Goal: Task Accomplishment & Management: Use online tool/utility

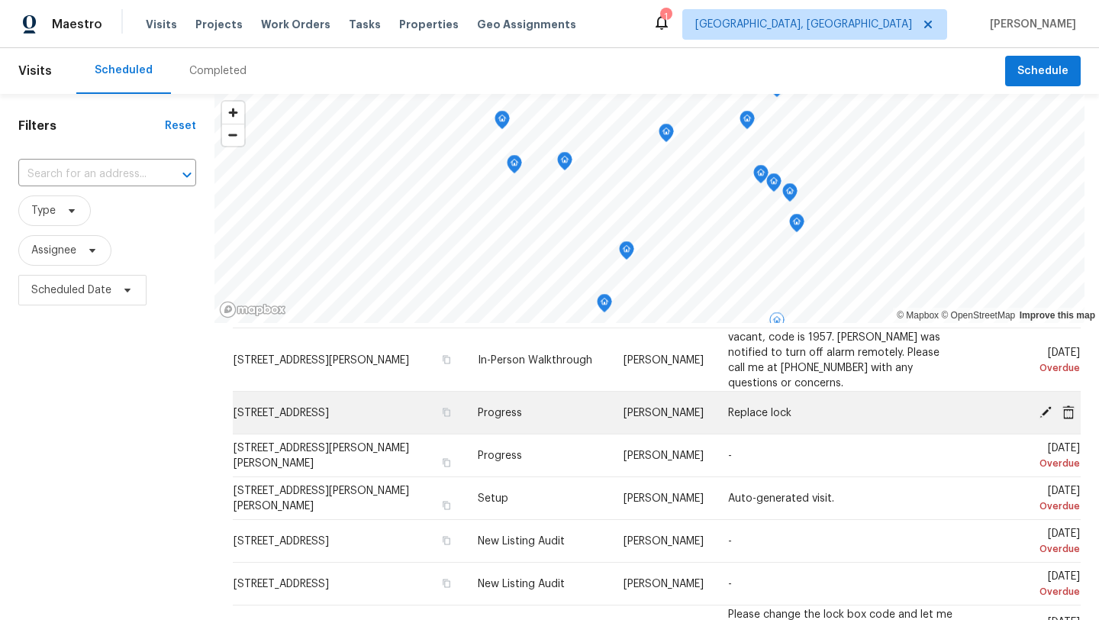
scroll to position [63, 0]
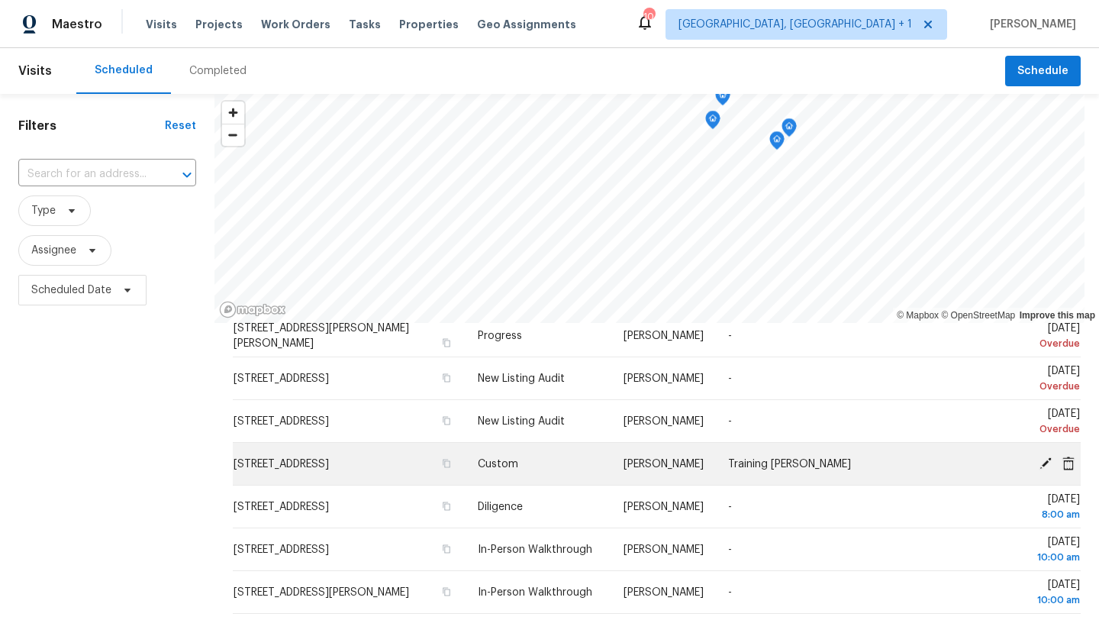
scroll to position [70, 0]
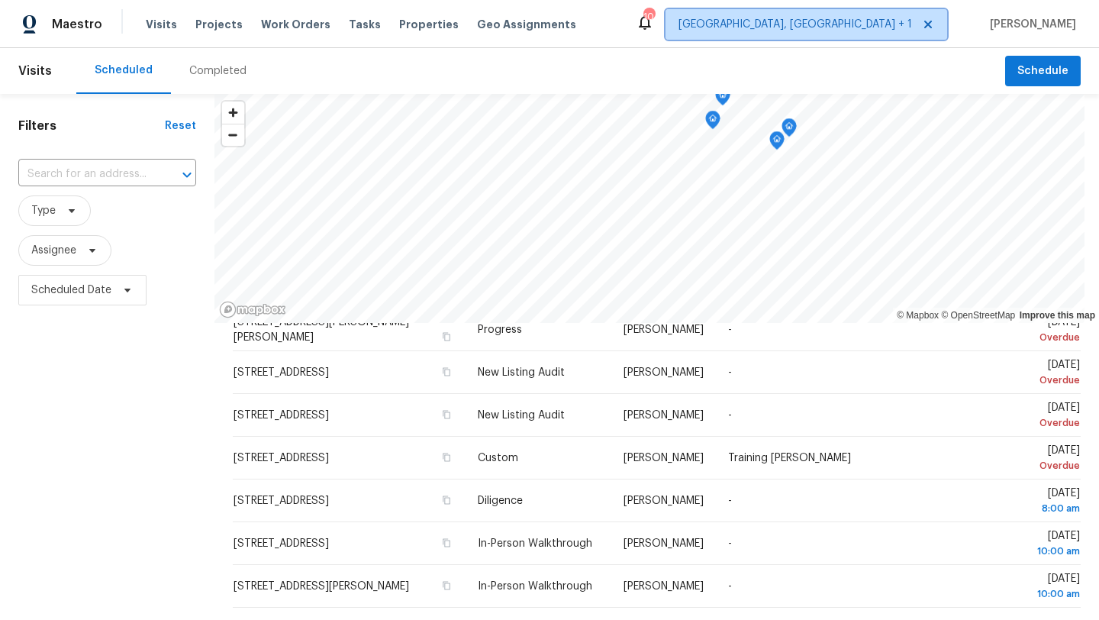
click at [887, 30] on span "Columbus, OH + 1" at bounding box center [795, 24] width 234 height 15
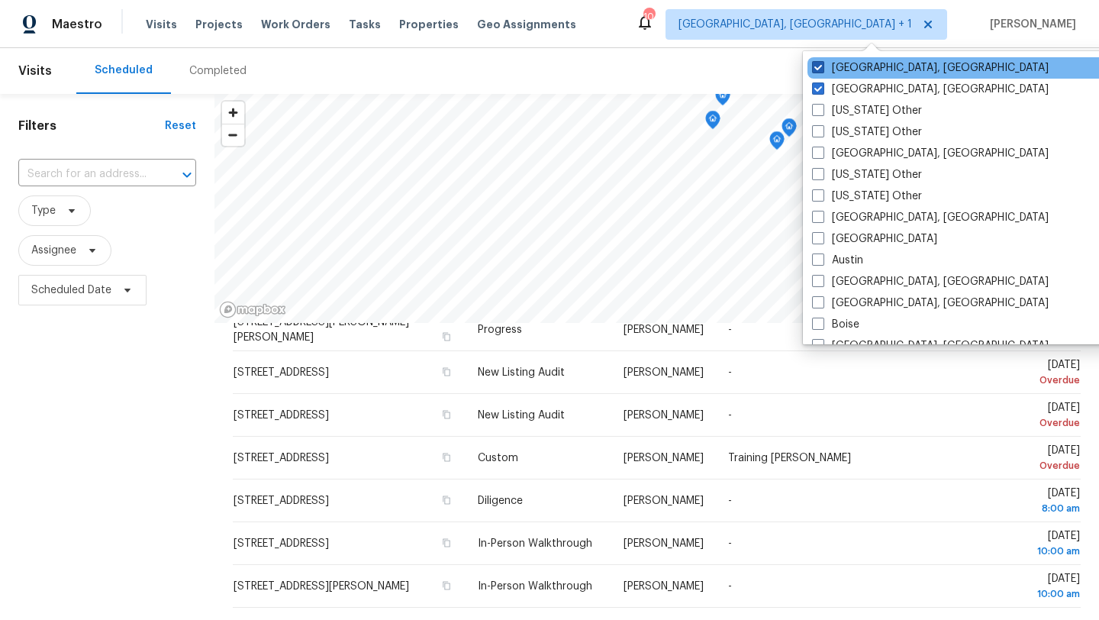
click at [813, 66] on span at bounding box center [818, 67] width 12 height 12
click at [813, 66] on input "Columbus, OH" at bounding box center [817, 65] width 10 height 10
checkbox input "false"
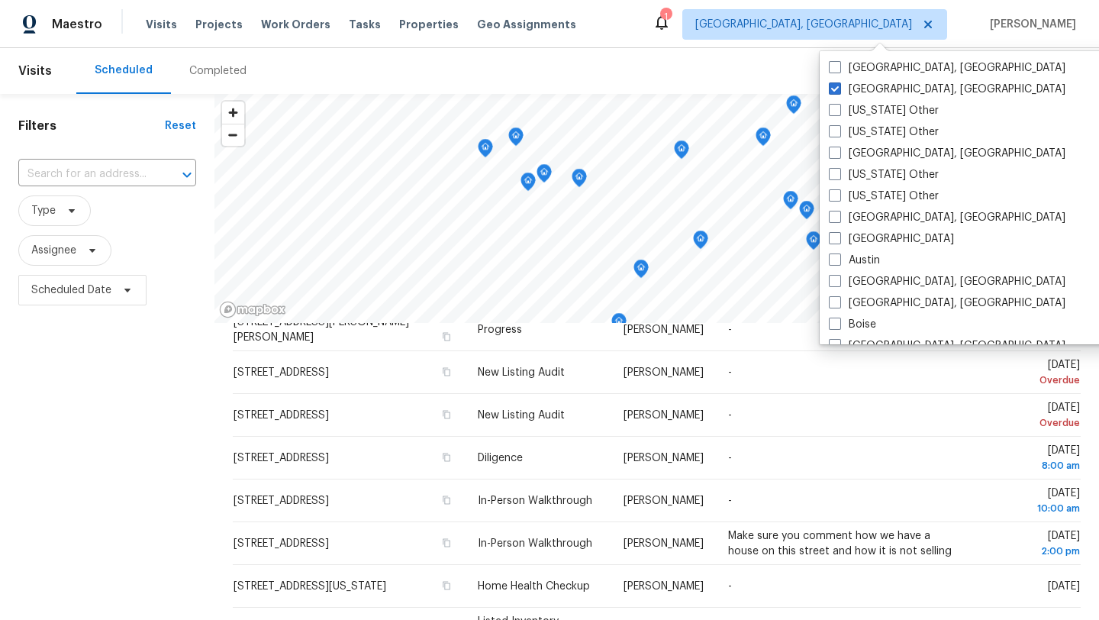
click at [648, 31] on div "Maestro Visits Projects Work Orders Tasks Properties Geo Assignments 1 Clevelan…" at bounding box center [549, 24] width 1099 height 48
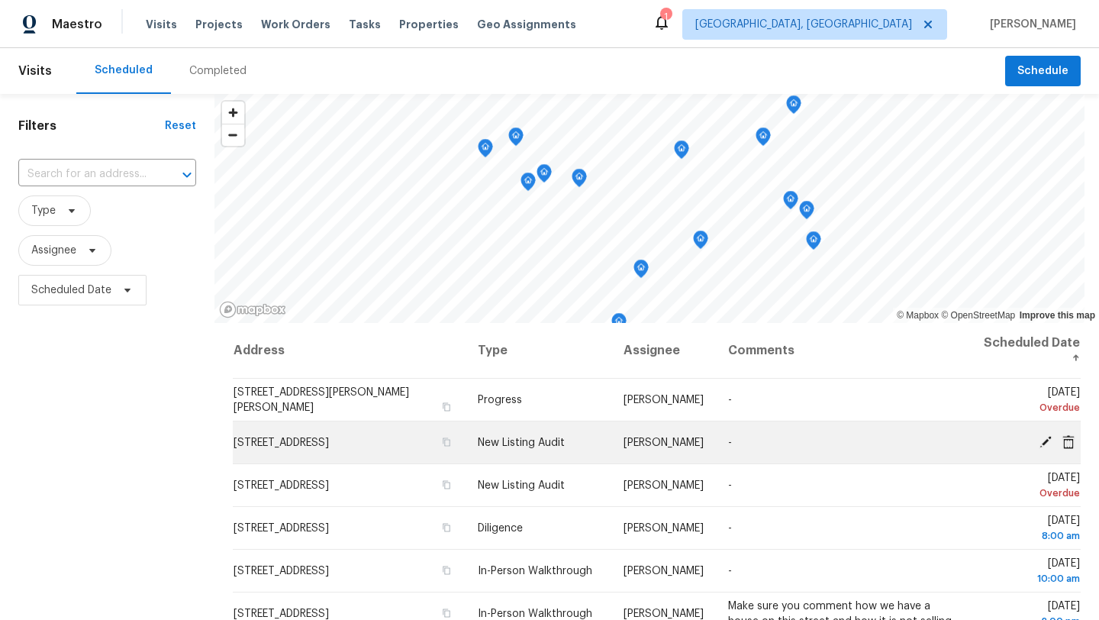
click at [1041, 444] on icon at bounding box center [1045, 441] width 12 height 12
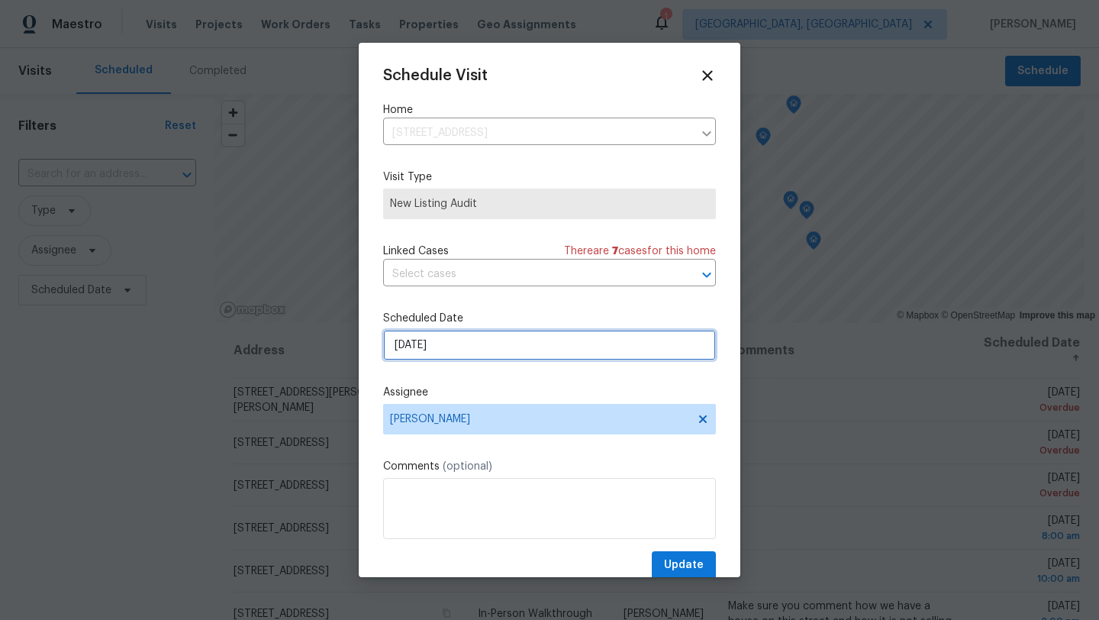
click at [473, 349] on input "9/30/2025" at bounding box center [549, 345] width 333 height 31
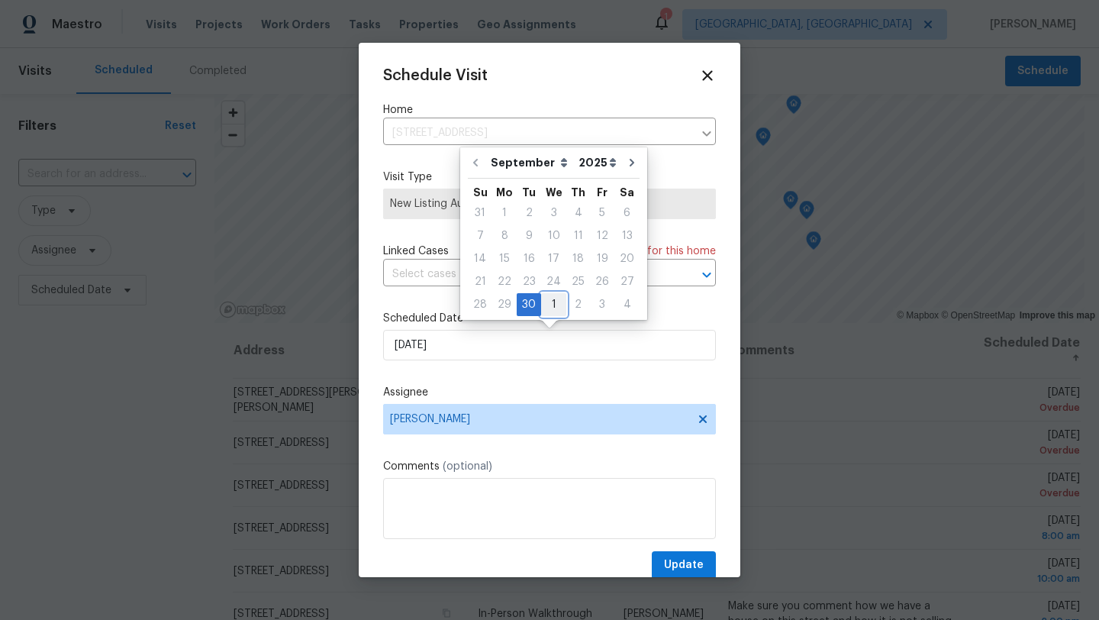
click at [552, 308] on div "1" at bounding box center [553, 304] width 25 height 21
type input "10/1/2025"
select select "9"
click at [699, 565] on span "Update" at bounding box center [684, 565] width 40 height 19
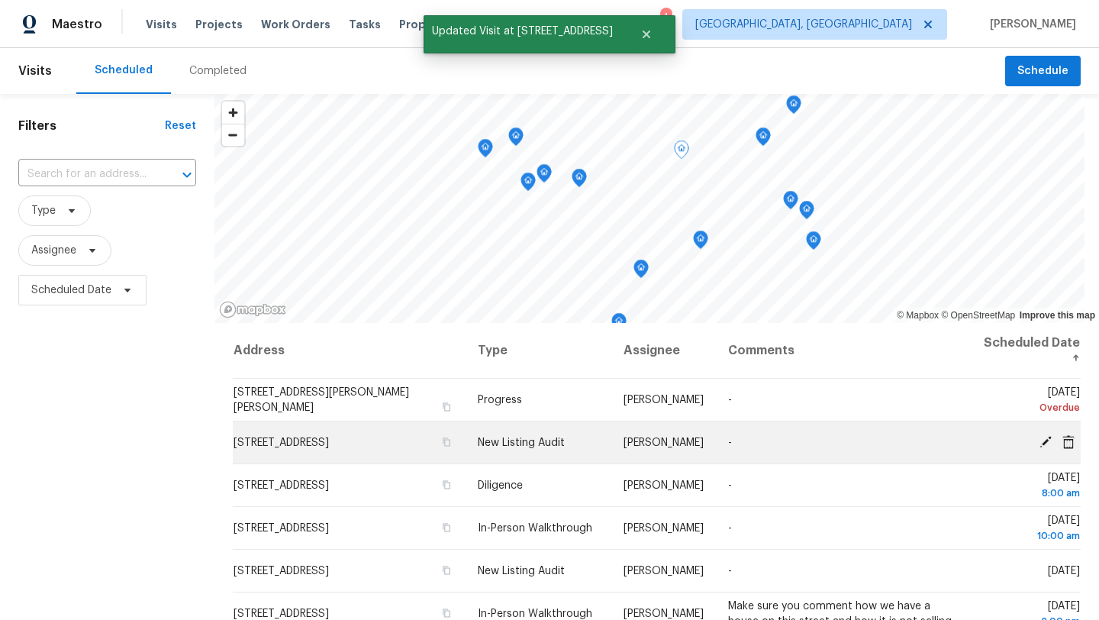
click at [1044, 442] on icon at bounding box center [1045, 441] width 12 height 12
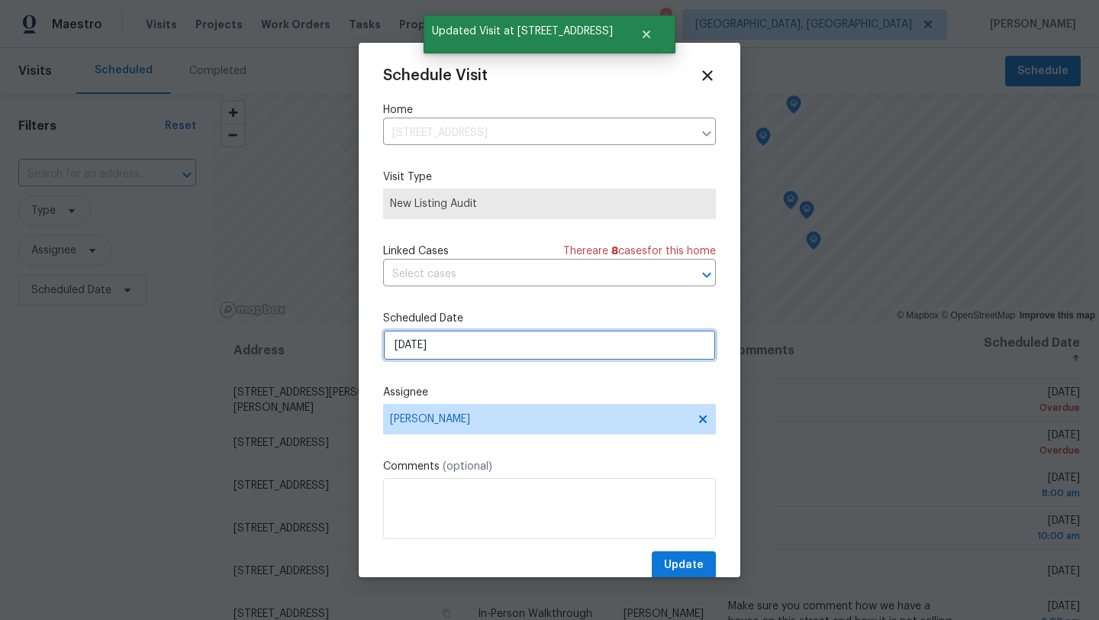
click at [479, 346] on input "9/30/2025" at bounding box center [549, 345] width 333 height 31
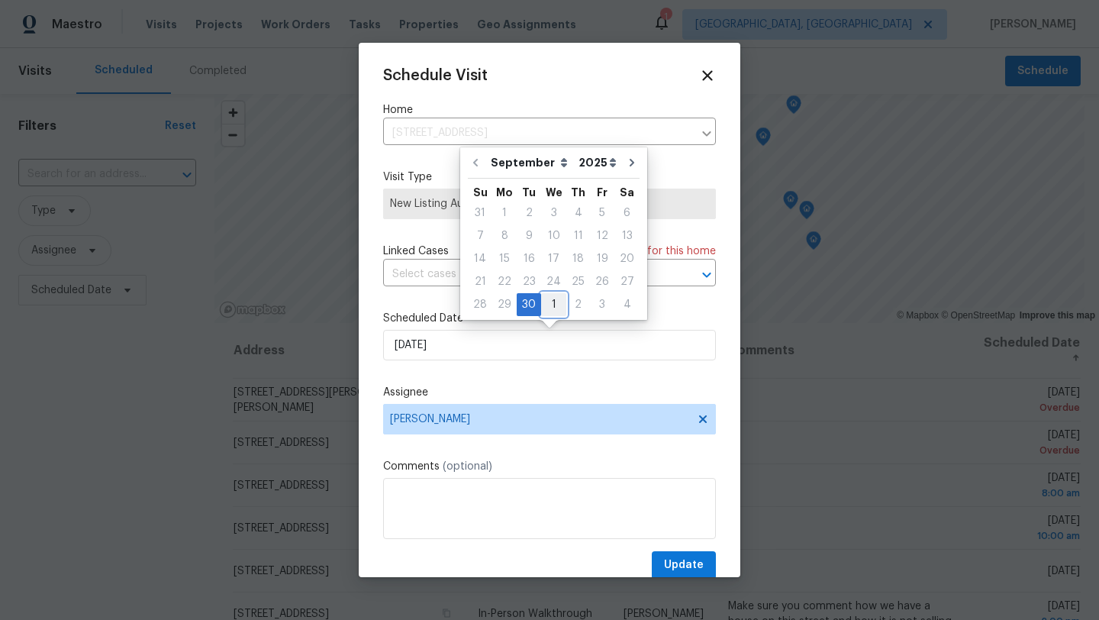
click at [549, 301] on div "1" at bounding box center [553, 304] width 25 height 21
type input "10/1/2025"
select select "9"
click at [678, 570] on span "Update" at bounding box center [684, 565] width 40 height 19
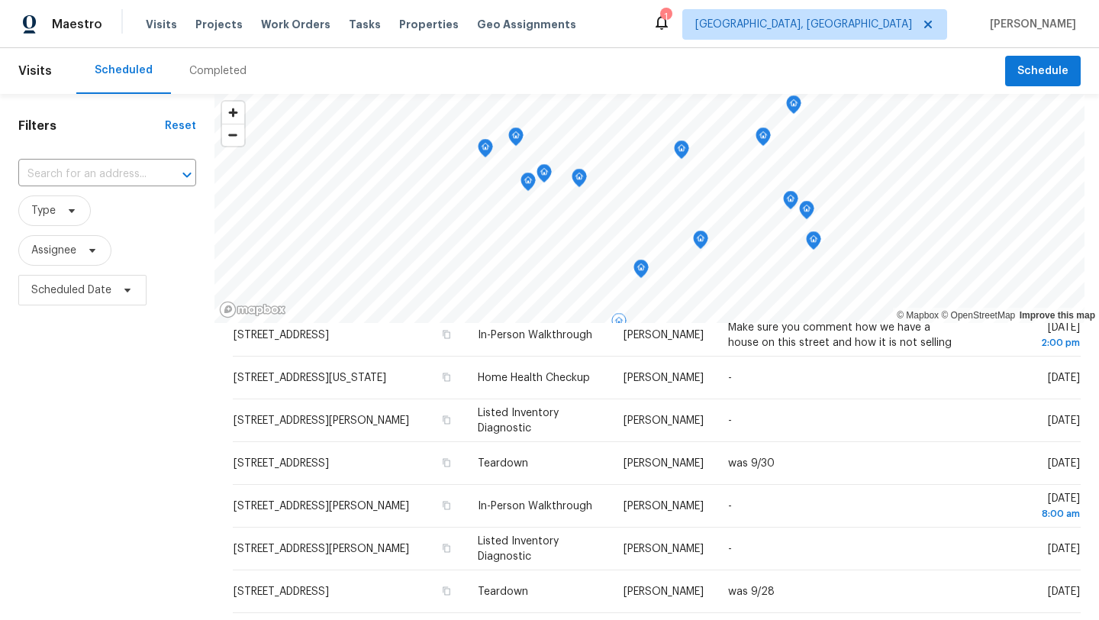
scroll to position [280, 0]
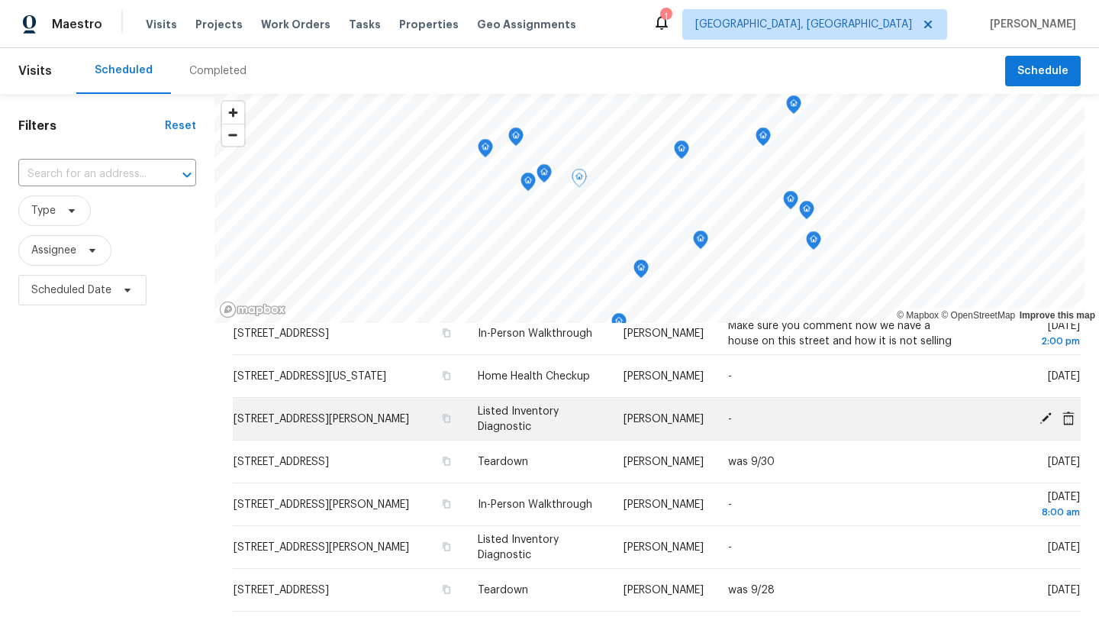
click at [392, 423] on td "33531 Dickens Cir, North Ridgeville, OH 44039" at bounding box center [349, 419] width 233 height 43
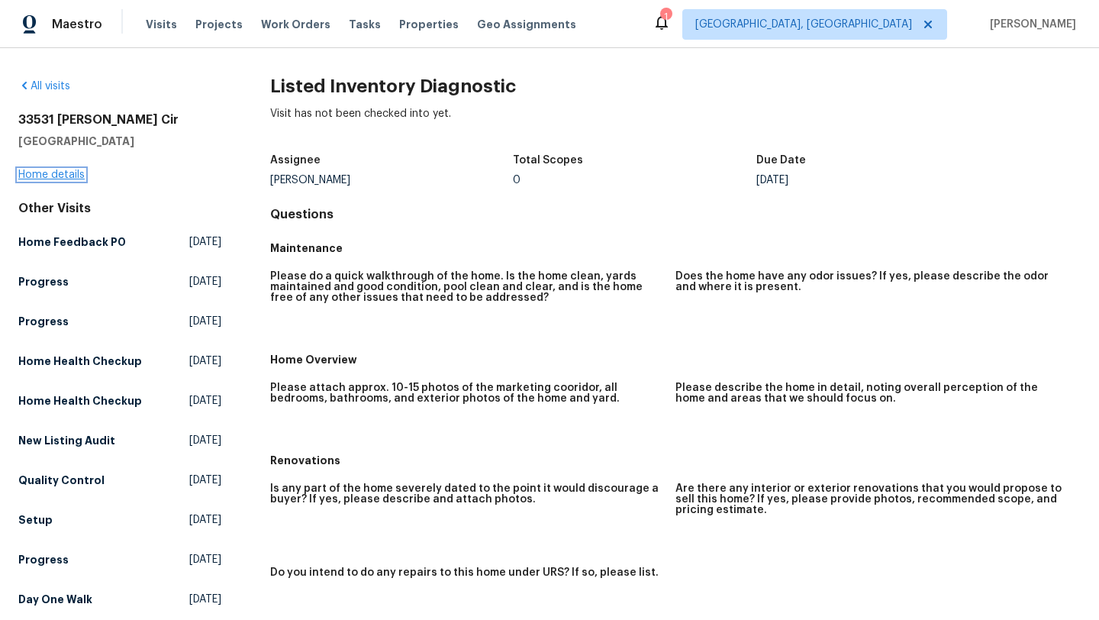
click at [40, 176] on link "Home details" at bounding box center [51, 174] width 66 height 11
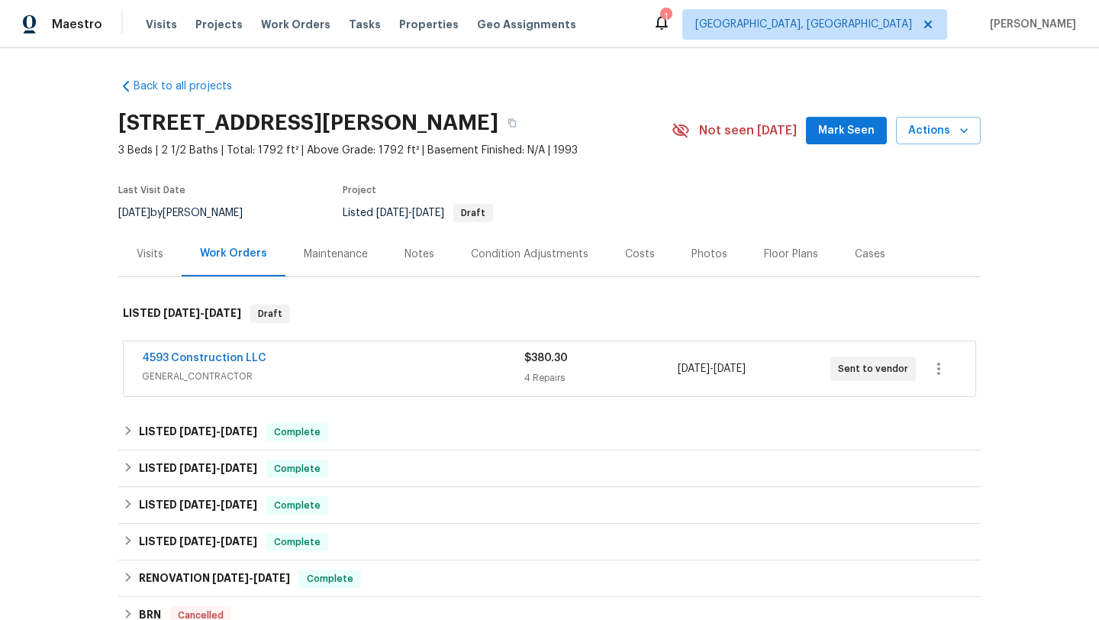
click at [156, 253] on div "Visits" at bounding box center [150, 253] width 27 height 15
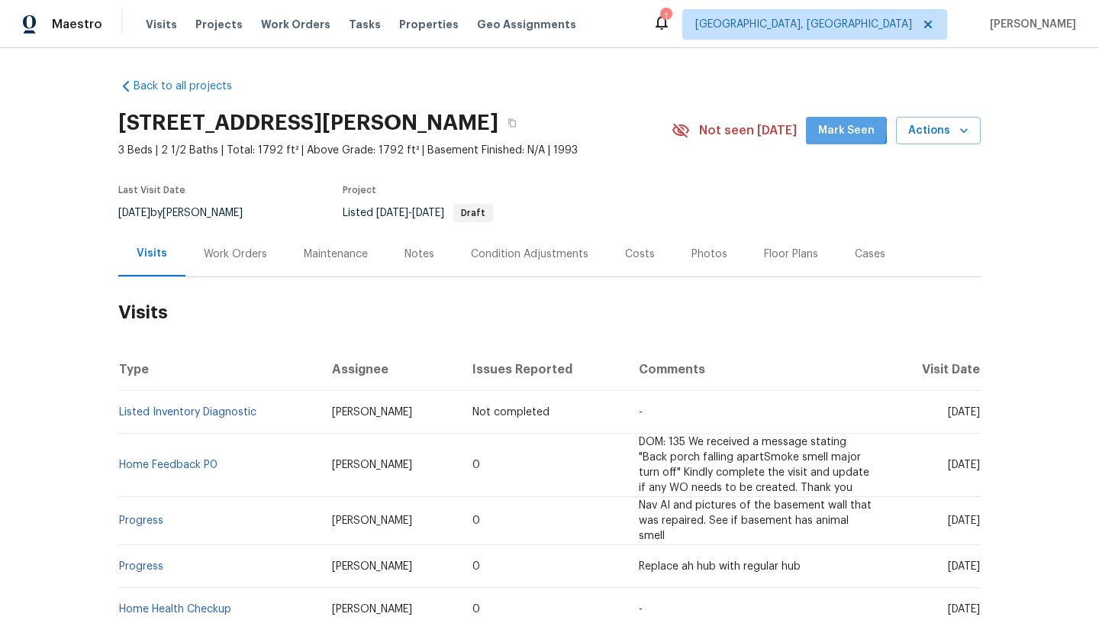
click at [833, 128] on span "Mark Seen" at bounding box center [846, 130] width 56 height 19
click at [157, 22] on span "Visits" at bounding box center [161, 24] width 31 height 15
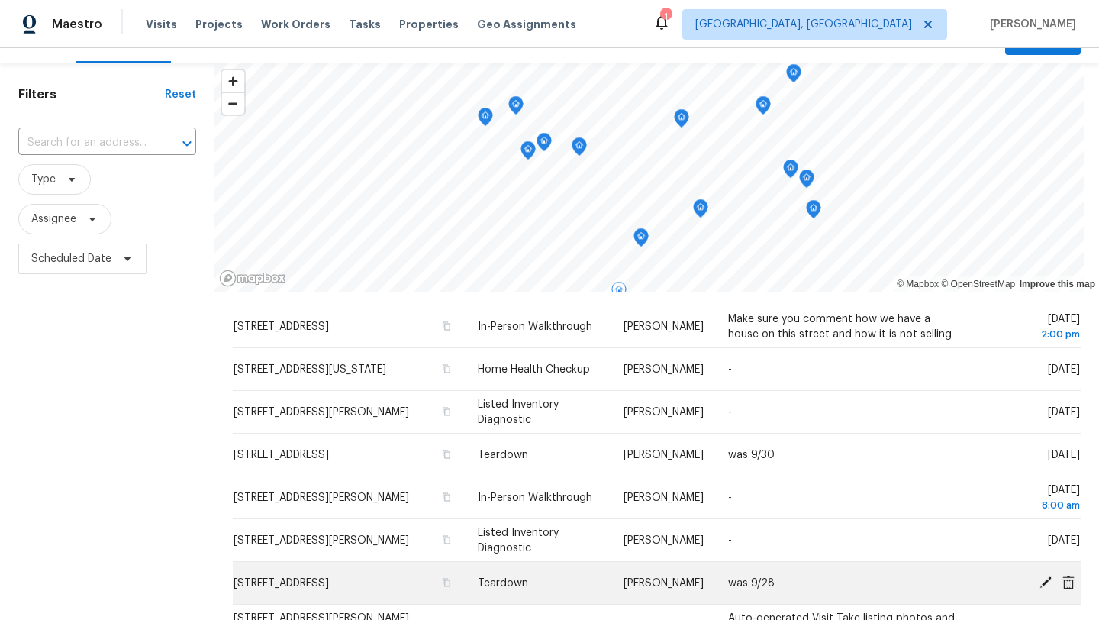
scroll to position [254, 0]
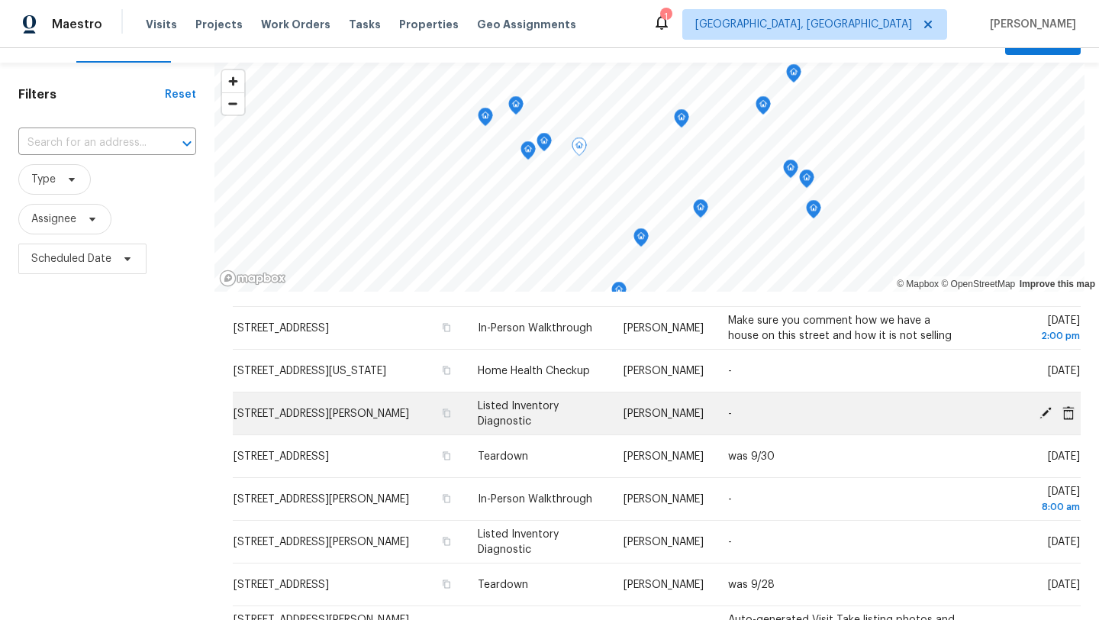
click at [1046, 414] on icon at bounding box center [1046, 412] width 14 height 14
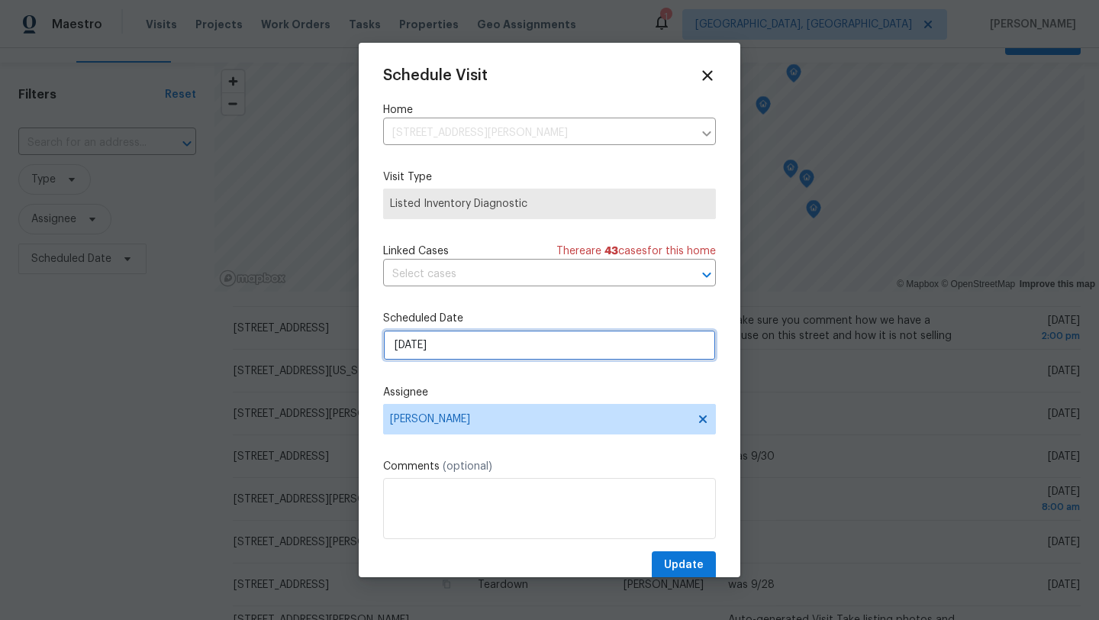
click at [451, 344] on input "10/1/2025" at bounding box center [549, 345] width 333 height 31
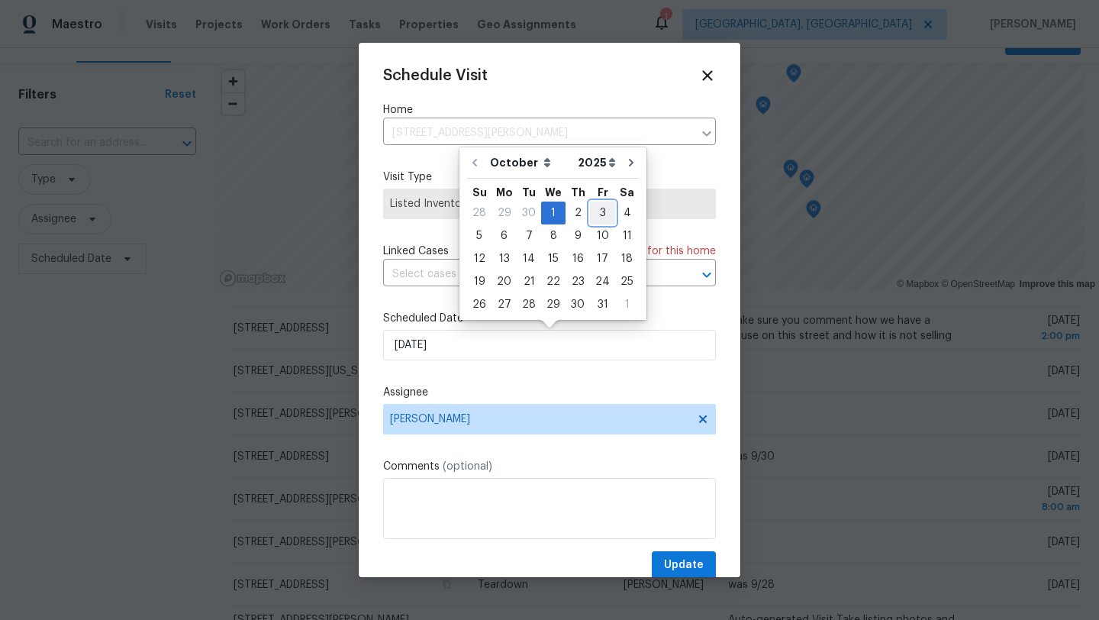
click at [596, 214] on div "3" at bounding box center [602, 212] width 25 height 21
type input "10/3/2025"
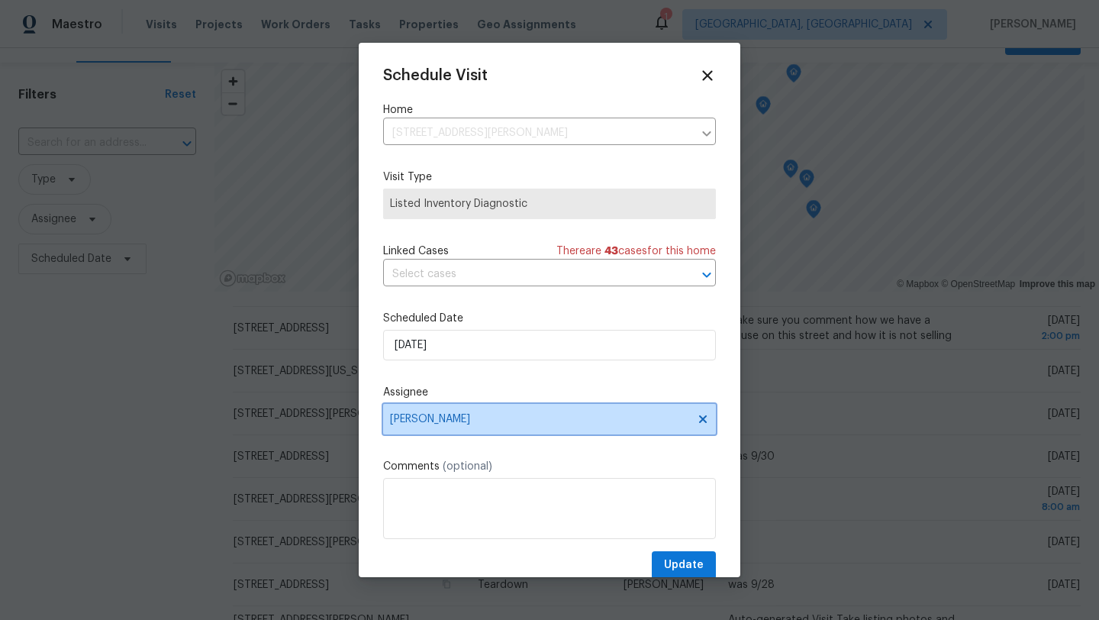
click at [424, 420] on span "[PERSON_NAME]" at bounding box center [539, 419] width 299 height 12
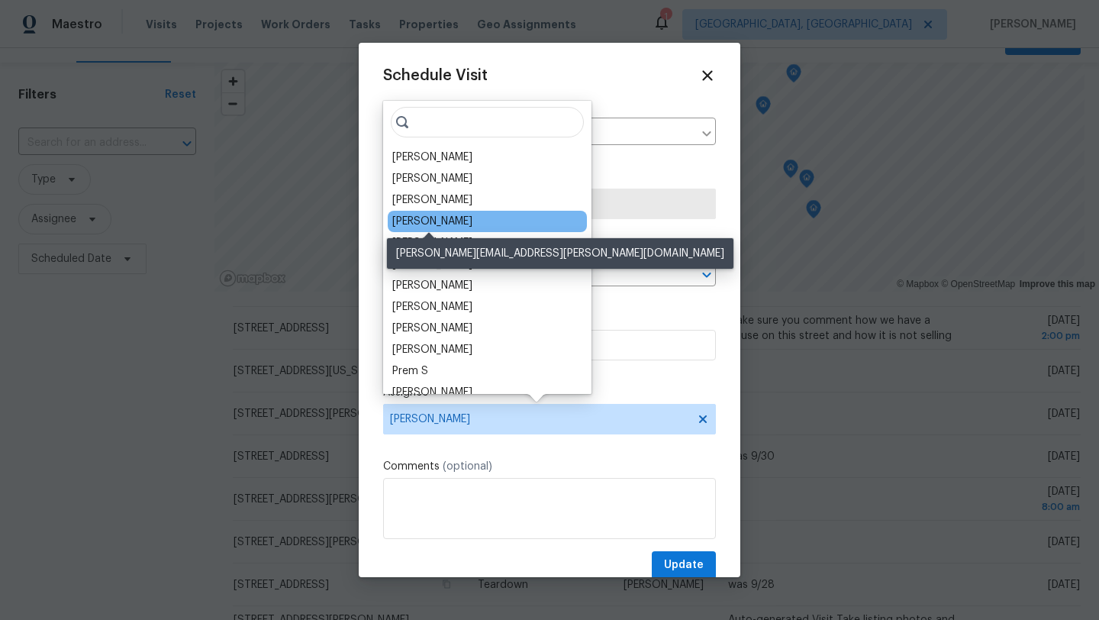
click at [418, 221] on div "[PERSON_NAME]" at bounding box center [432, 221] width 80 height 15
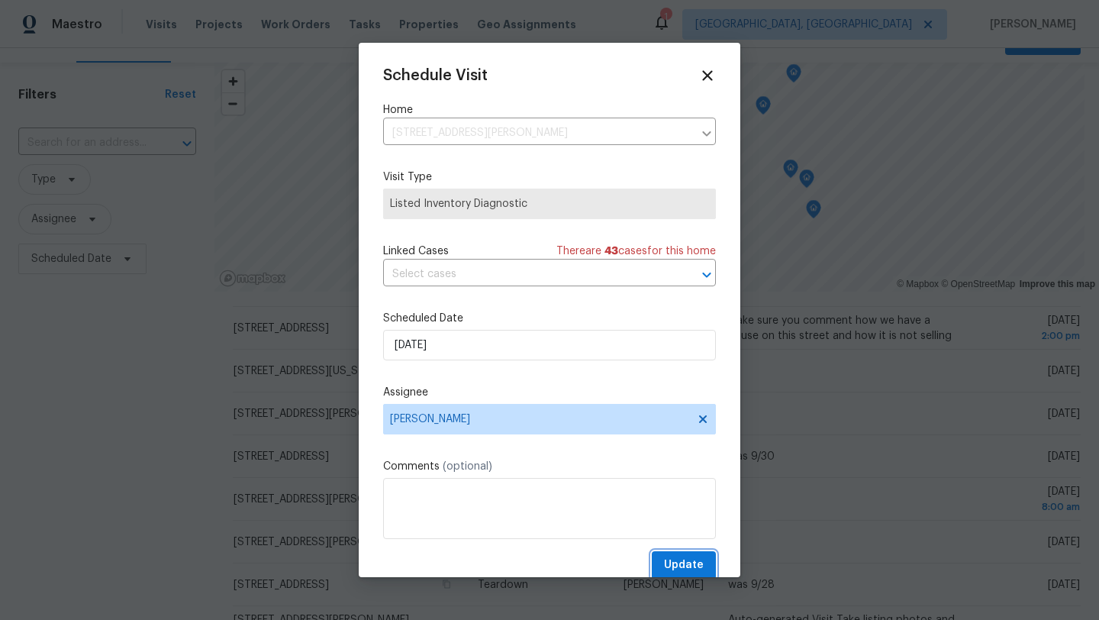
click at [680, 563] on span "Update" at bounding box center [684, 565] width 40 height 19
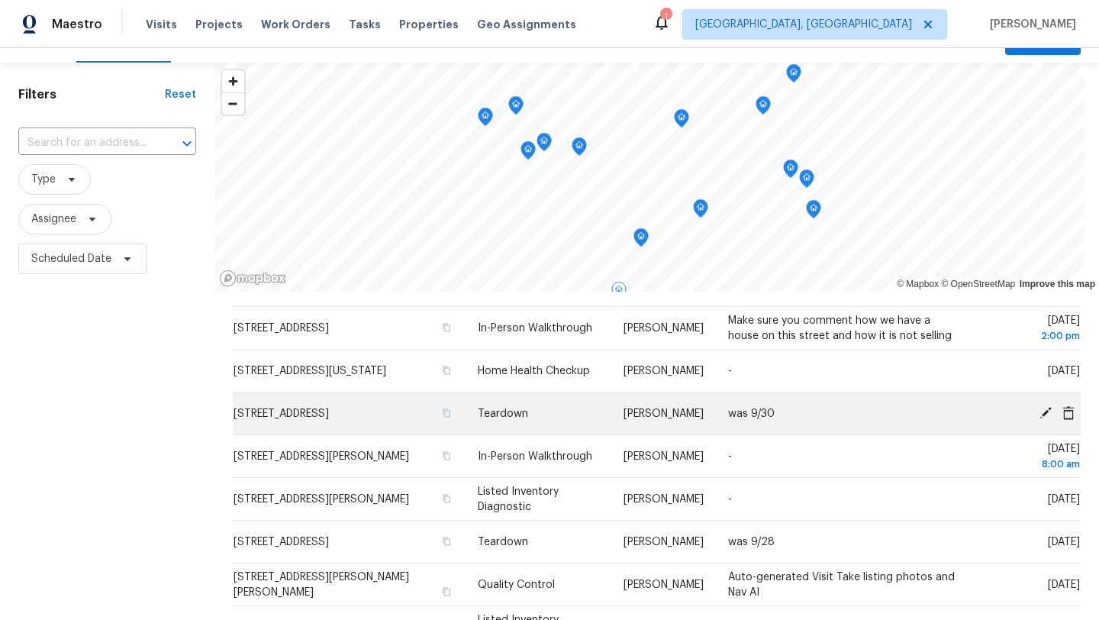
click at [1045, 412] on icon at bounding box center [1045, 412] width 12 height 12
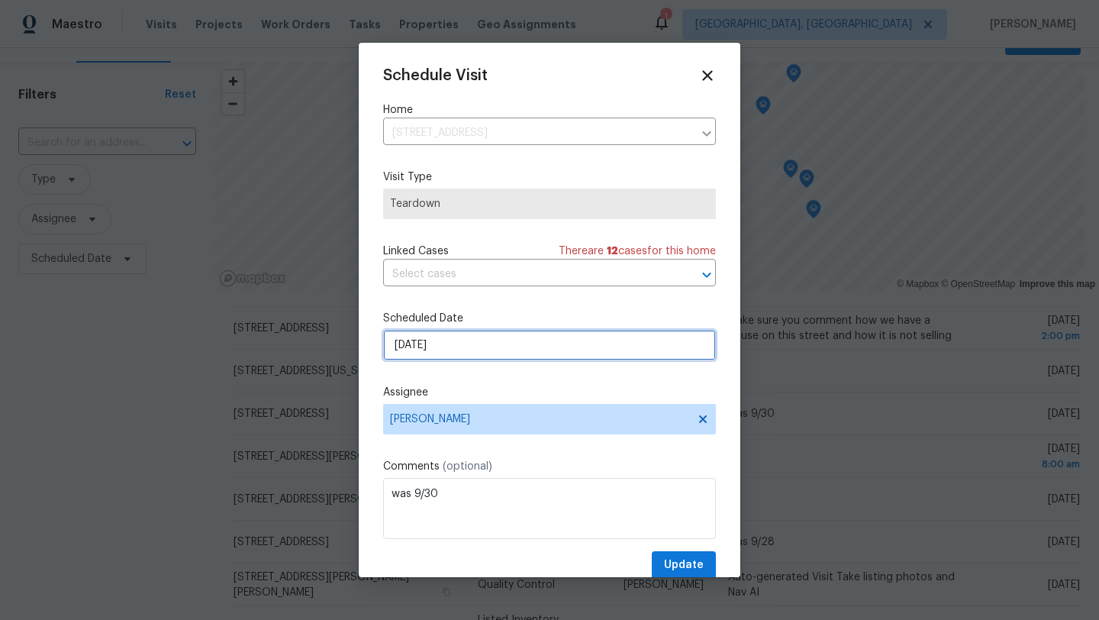
click at [488, 339] on input "10/1/2025" at bounding box center [549, 345] width 333 height 31
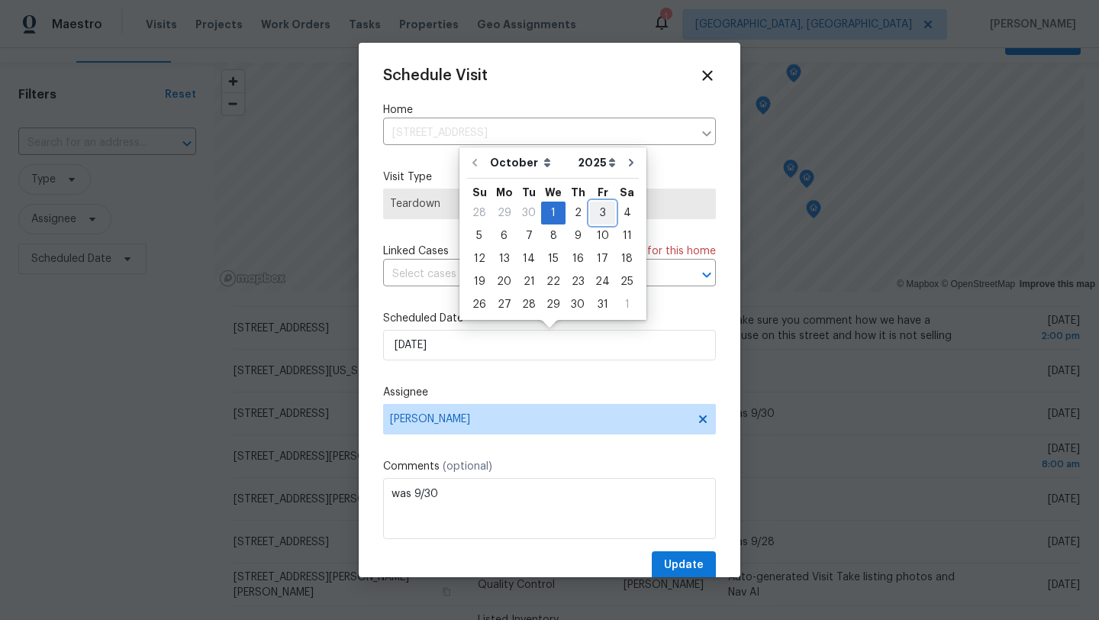
click at [599, 211] on div "3" at bounding box center [602, 212] width 25 height 21
type input "10/3/2025"
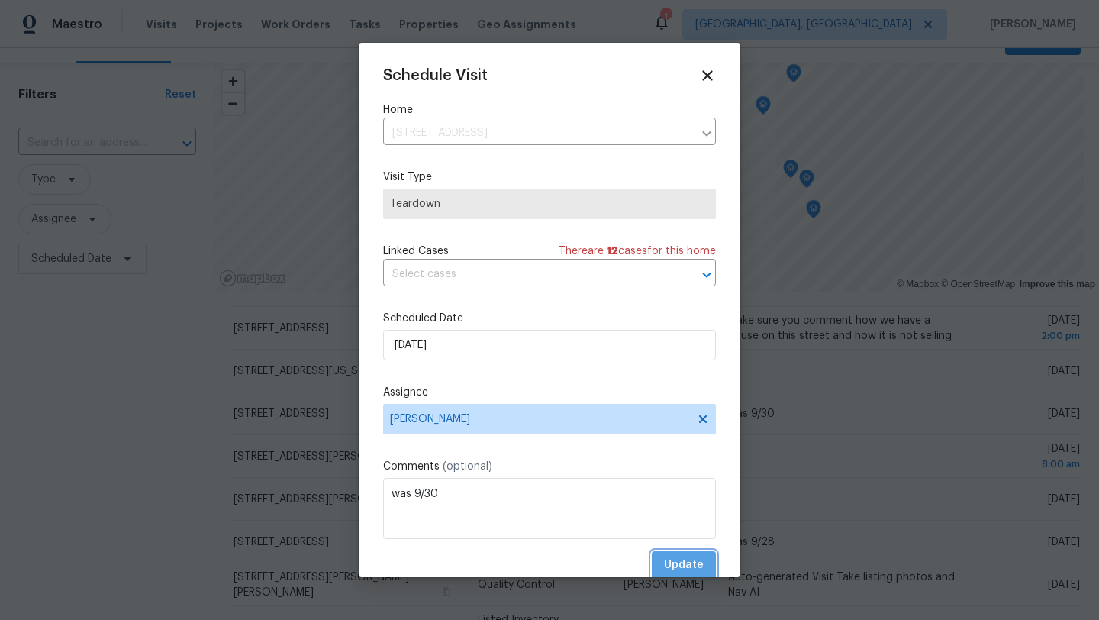
click at [689, 566] on span "Update" at bounding box center [684, 565] width 40 height 19
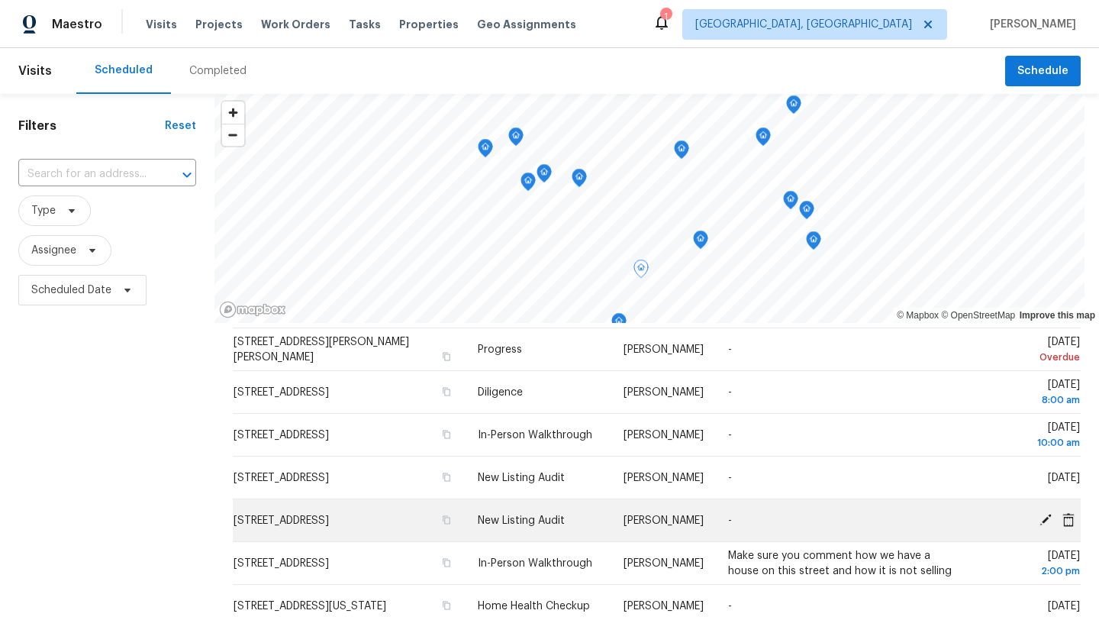
scroll to position [47, 0]
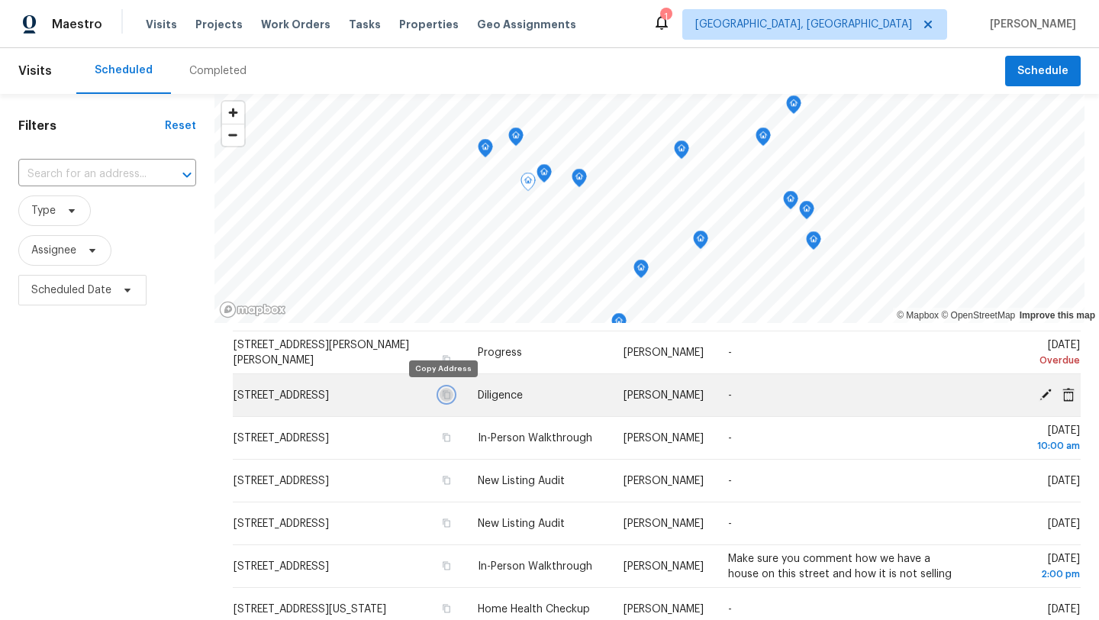
click at [443, 391] on icon "button" at bounding box center [447, 394] width 8 height 8
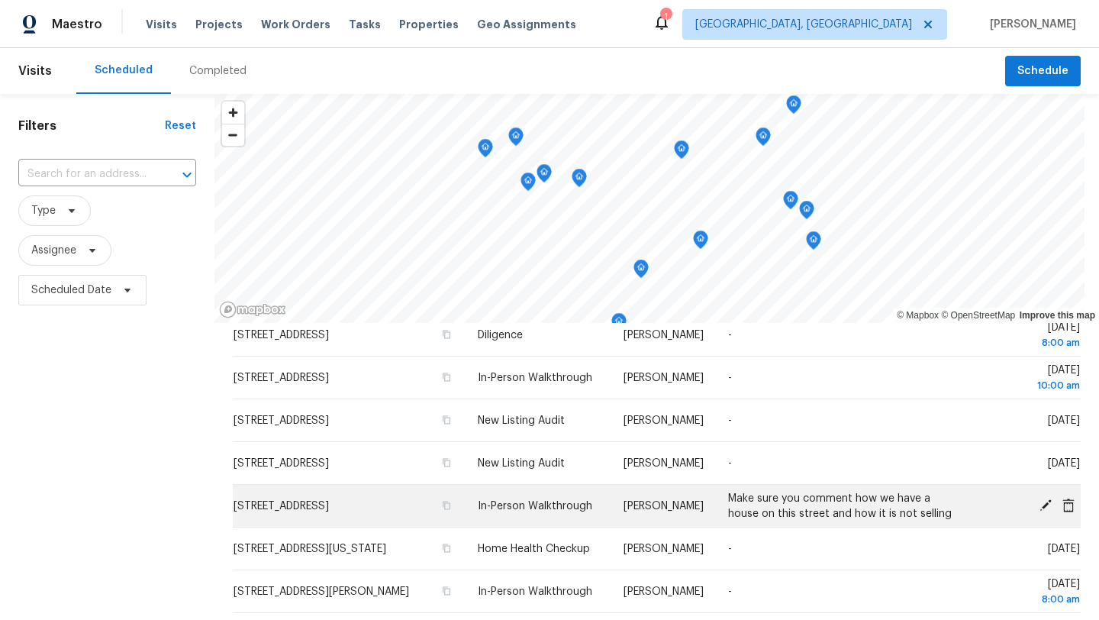
scroll to position [66, 0]
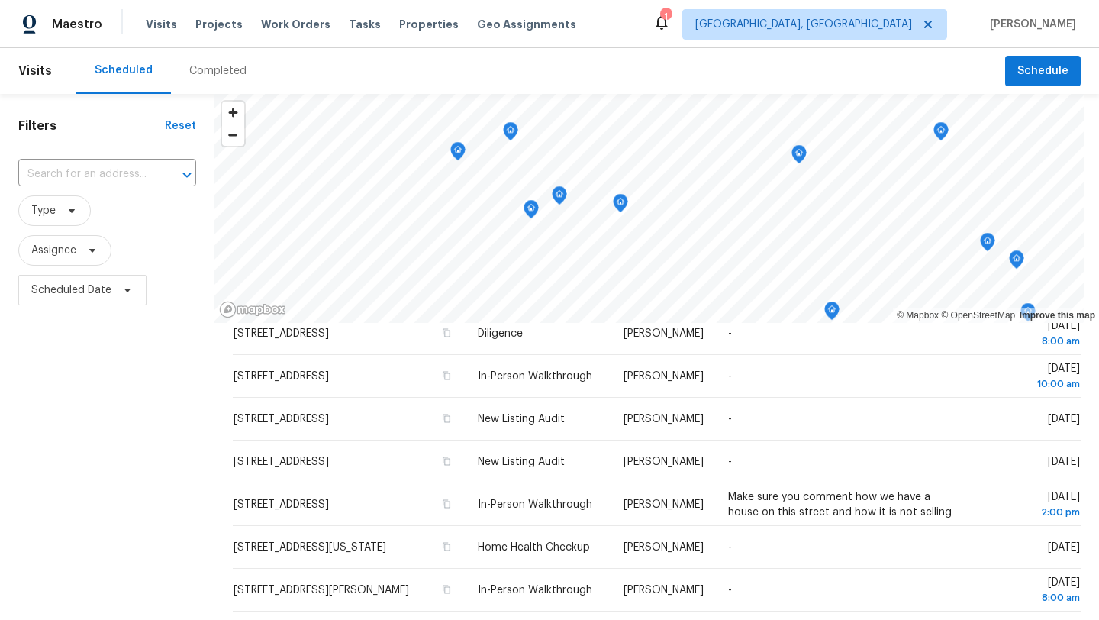
click at [509, 135] on icon "Map marker" at bounding box center [511, 132] width 14 height 18
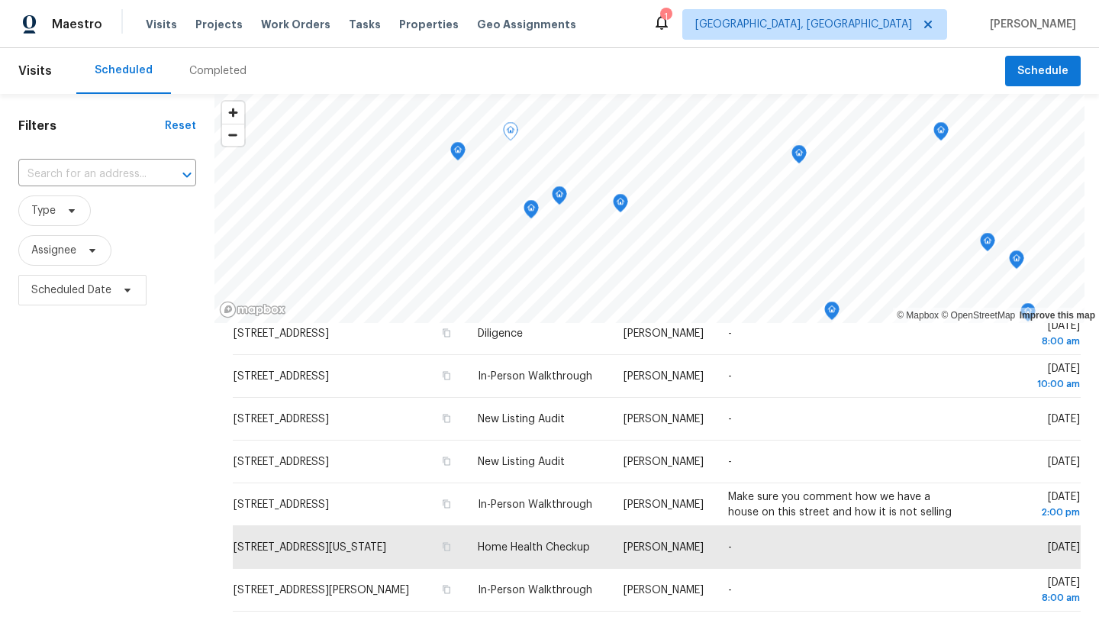
click at [459, 154] on icon "Map marker" at bounding box center [458, 152] width 14 height 18
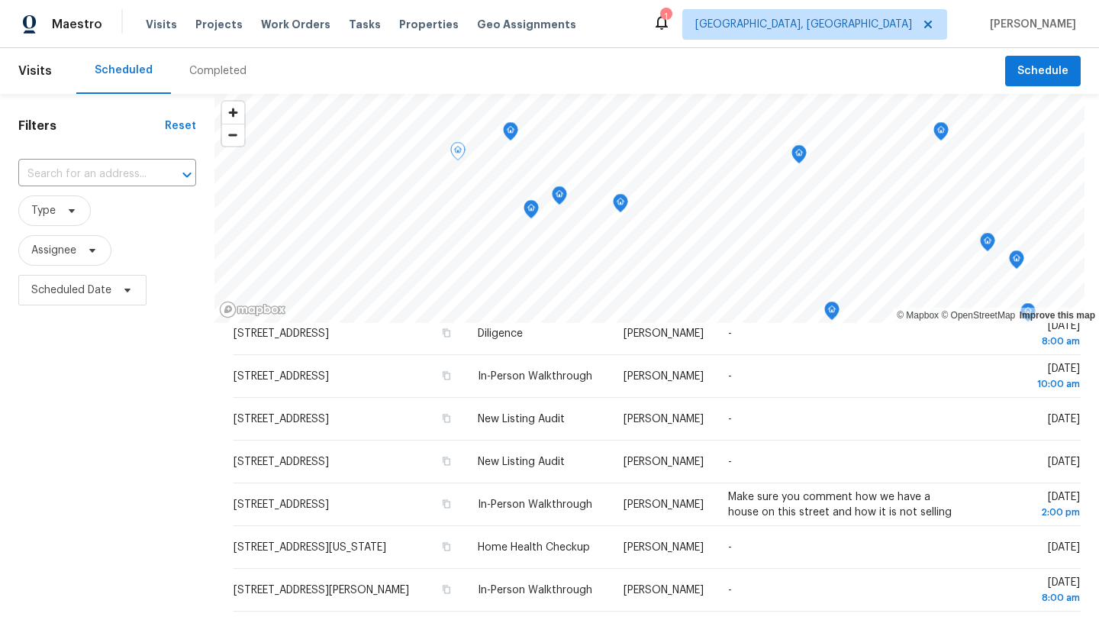
click at [459, 150] on icon "Map marker" at bounding box center [458, 151] width 5 height 4
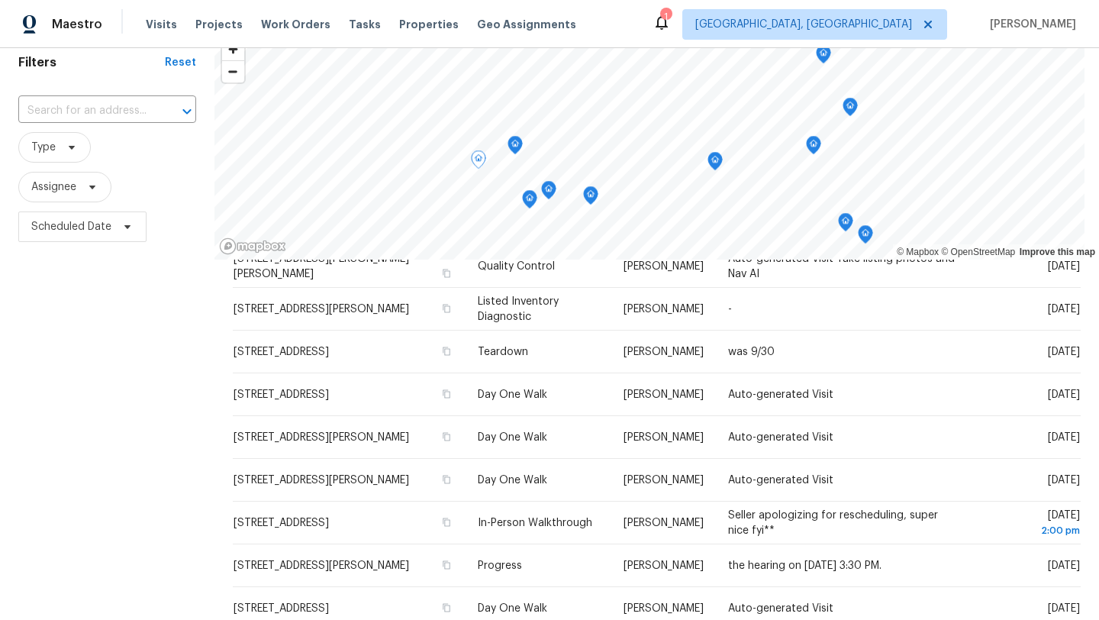
scroll to position [0, 0]
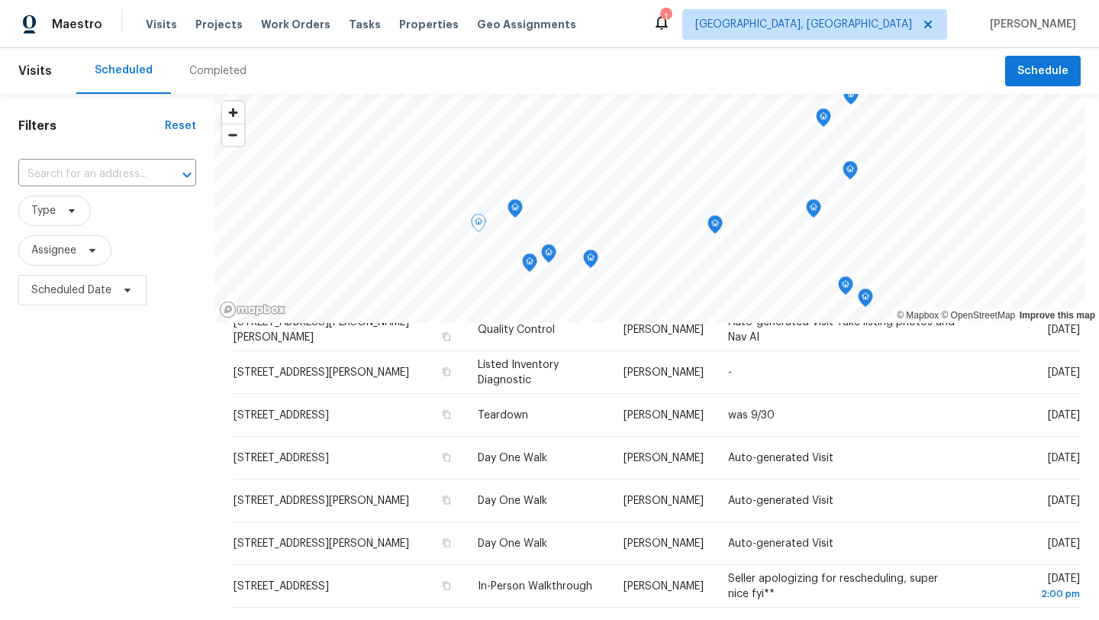
click at [478, 230] on icon "Map marker" at bounding box center [479, 223] width 14 height 18
click at [477, 219] on icon "Map marker" at bounding box center [479, 223] width 14 height 18
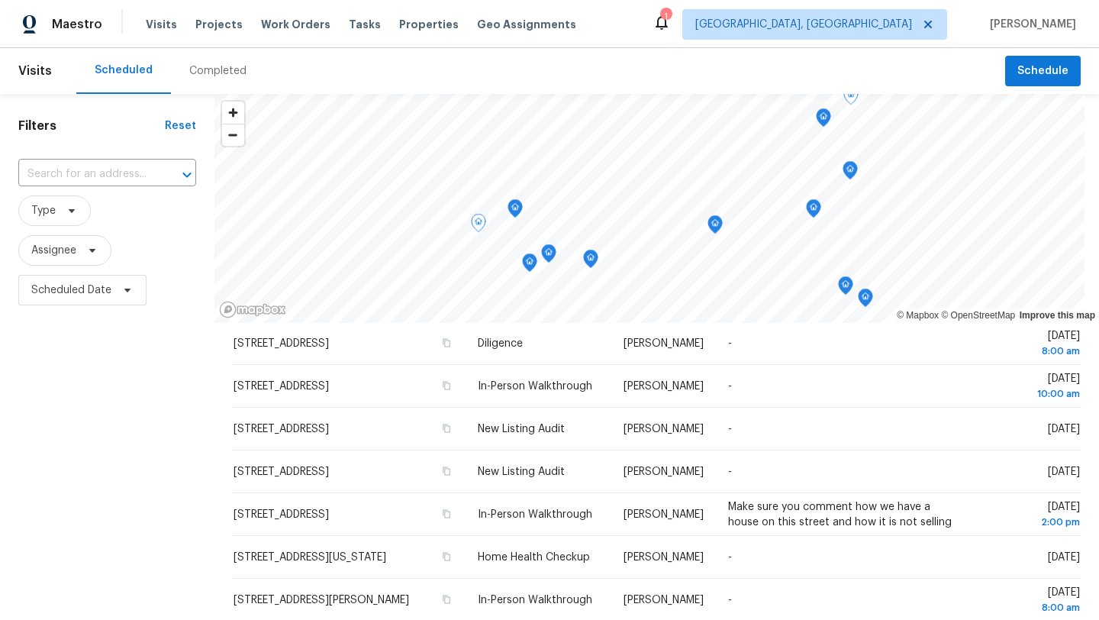
scroll to position [53, 0]
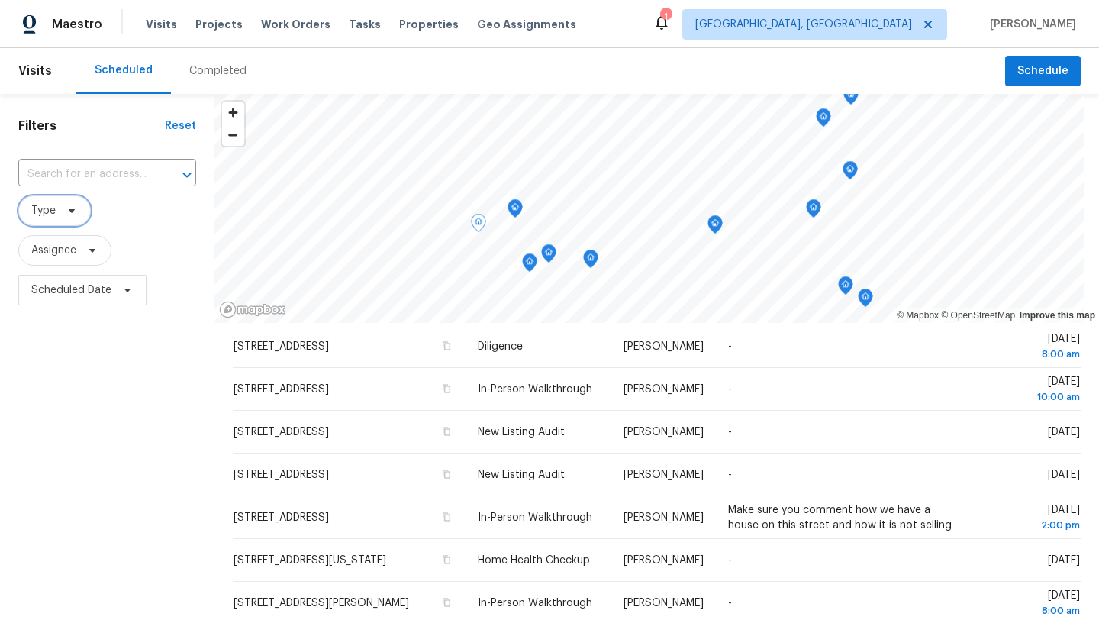
click at [55, 199] on span "Type" at bounding box center [54, 210] width 72 height 31
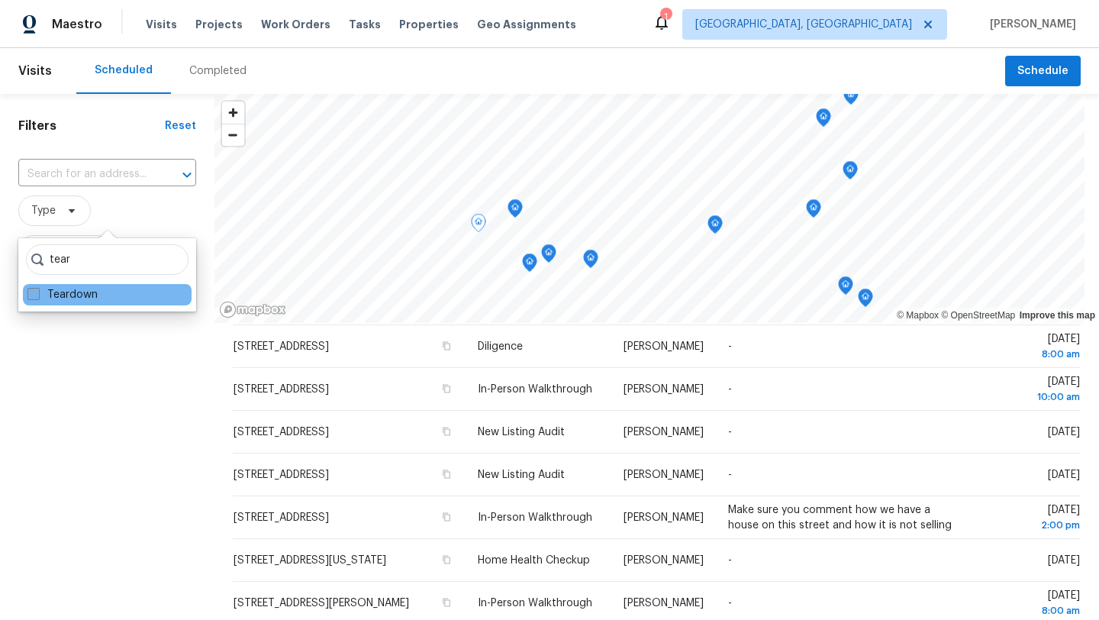
type input "tear"
click at [34, 295] on span at bounding box center [33, 294] width 12 height 12
click at [34, 295] on input "Teardown" at bounding box center [32, 292] width 10 height 10
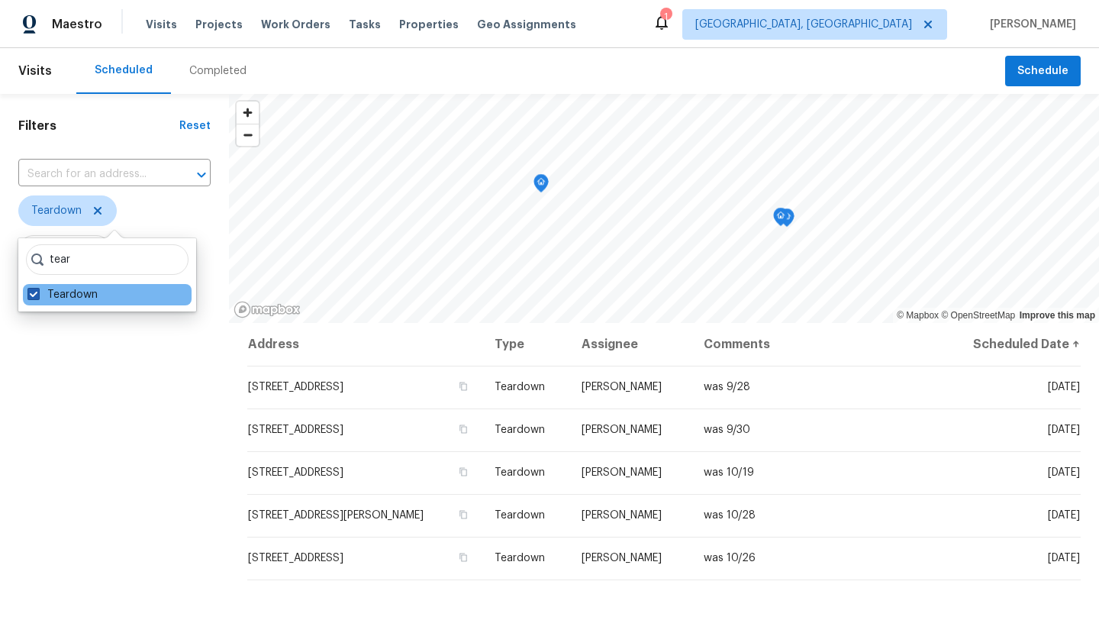
click at [33, 295] on span at bounding box center [33, 294] width 12 height 12
click at [33, 295] on input "Teardown" at bounding box center [32, 292] width 10 height 10
checkbox input "false"
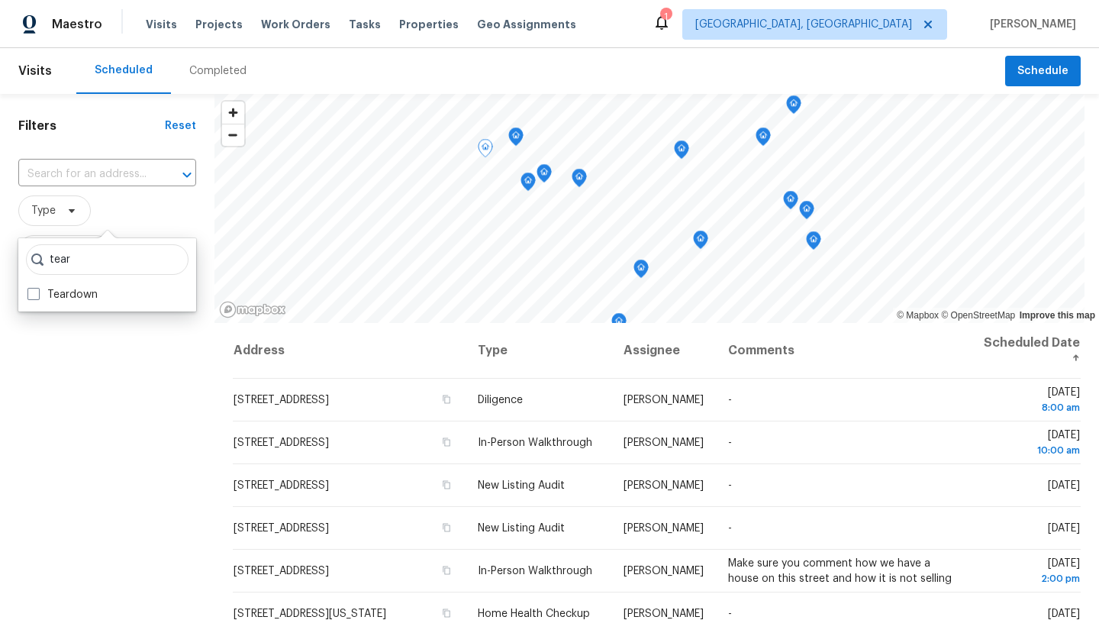
click at [142, 407] on div "Filters Reset ​ Type Assignee Scheduled Date" at bounding box center [107, 456] width 214 height 725
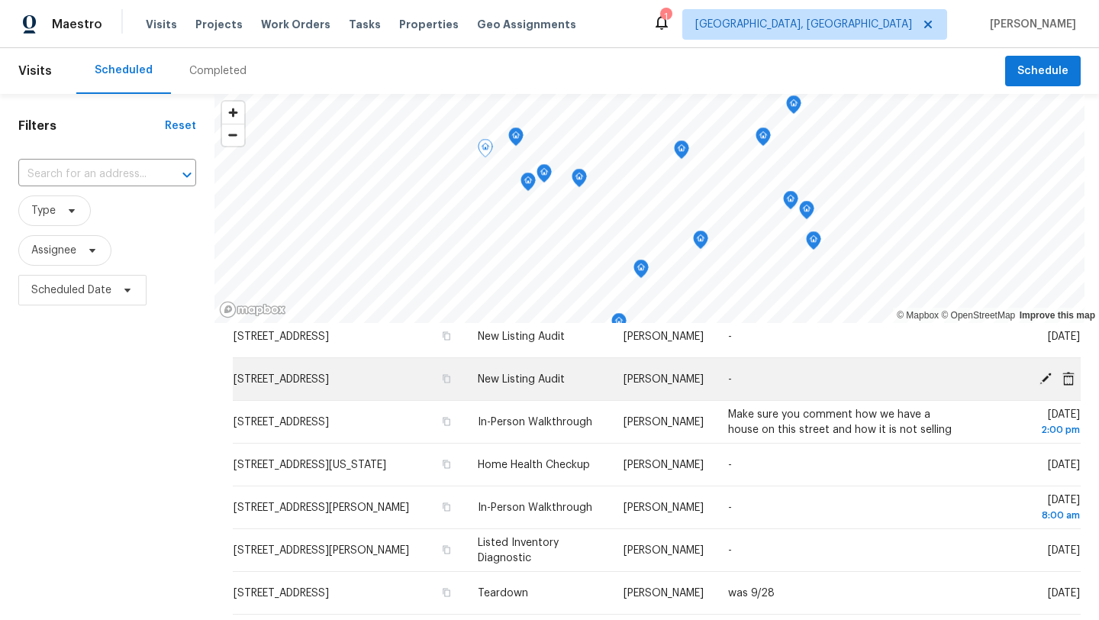
scroll to position [170, 0]
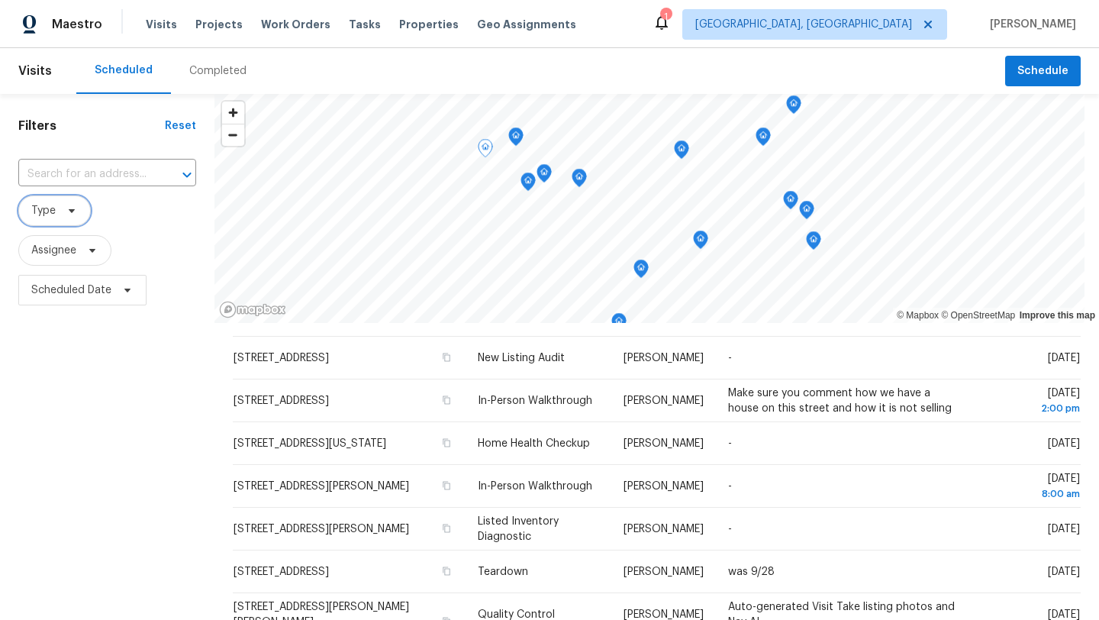
click at [55, 217] on span "Type" at bounding box center [54, 210] width 72 height 31
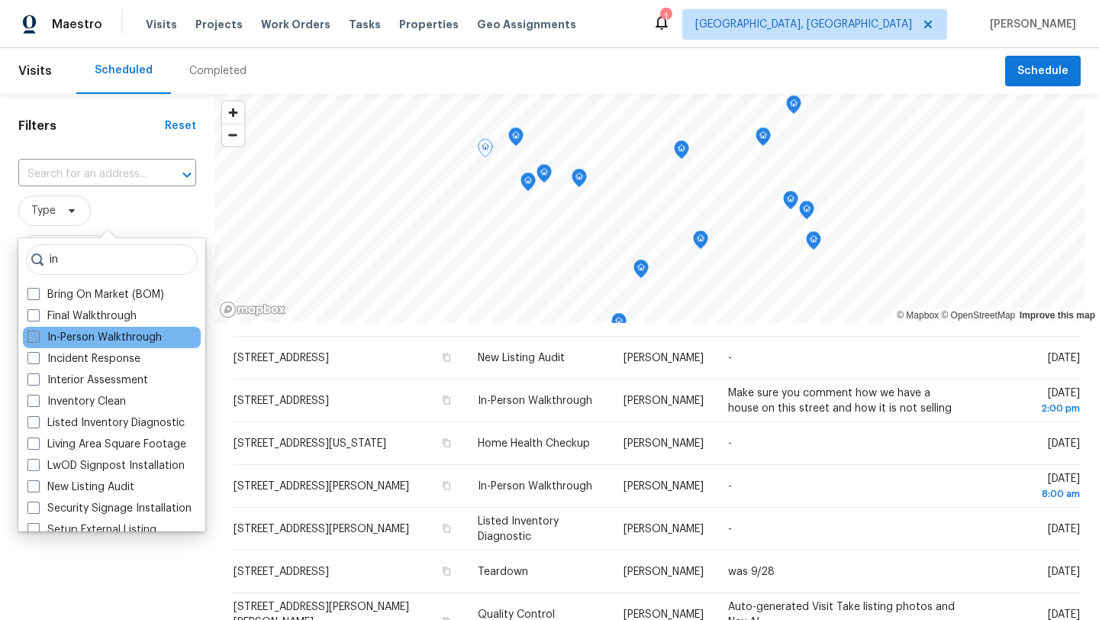
type input "in"
click at [38, 336] on span at bounding box center [33, 336] width 12 height 12
click at [37, 336] on input "In-Person Walkthrough" at bounding box center [32, 335] width 10 height 10
checkbox input "true"
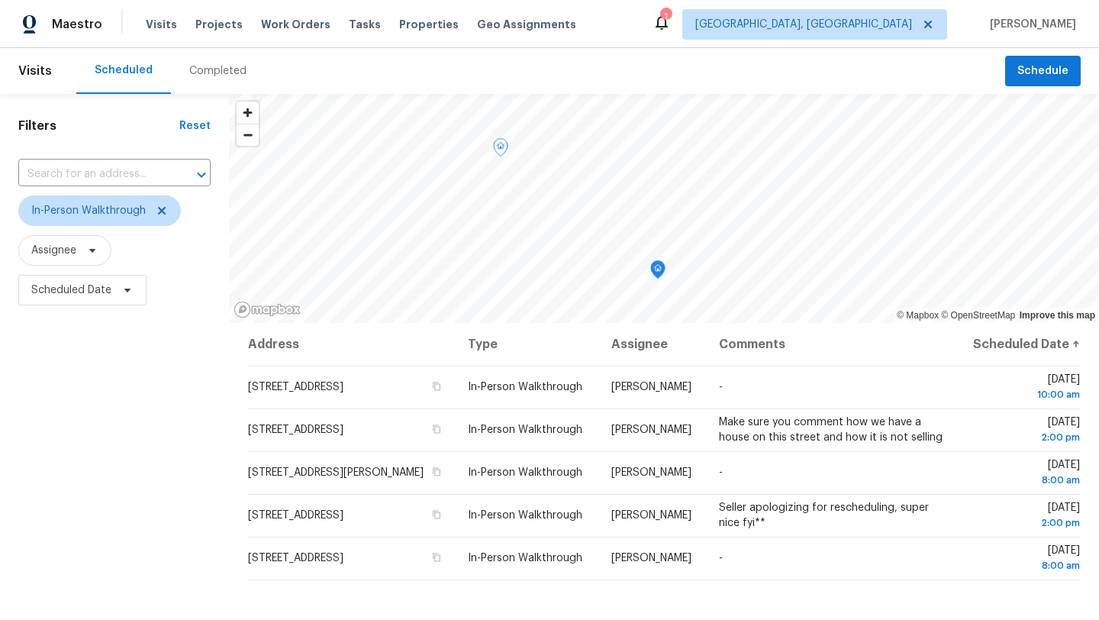
click at [210, 568] on div "Filters Reset ​ In-Person Walkthrough Assignee Scheduled Date" at bounding box center [114, 456] width 229 height 725
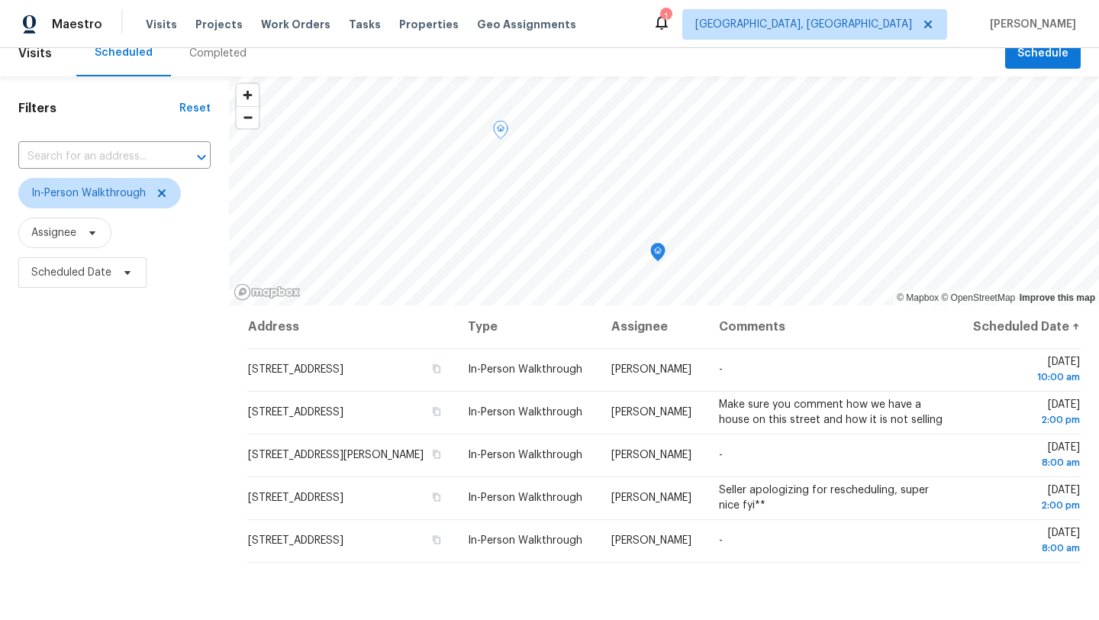
scroll to position [21, 0]
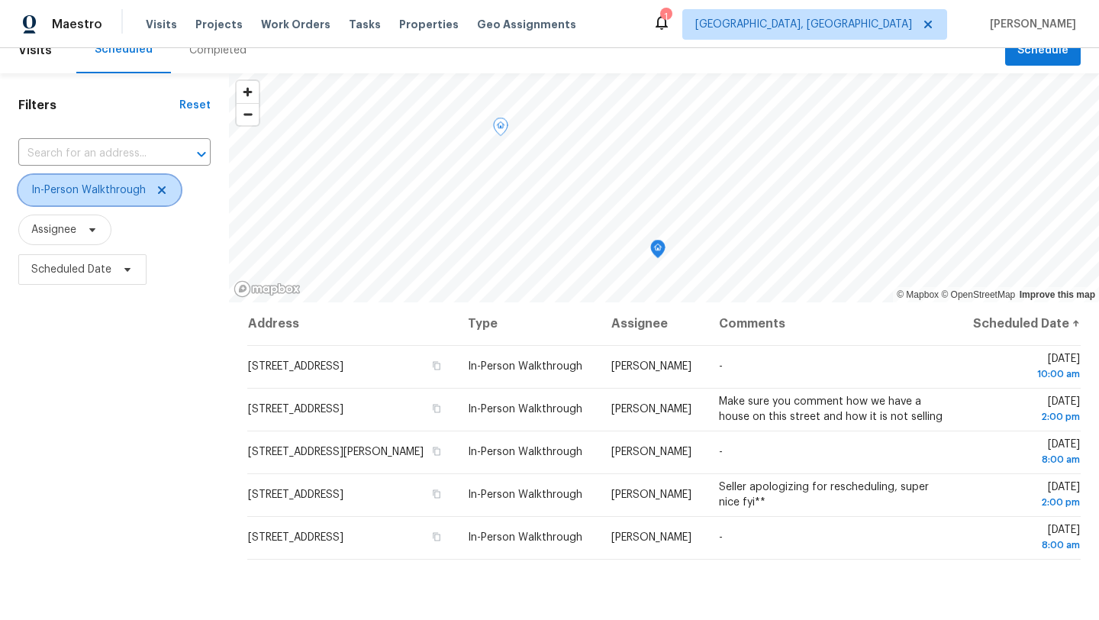
click at [165, 189] on icon at bounding box center [162, 190] width 12 height 12
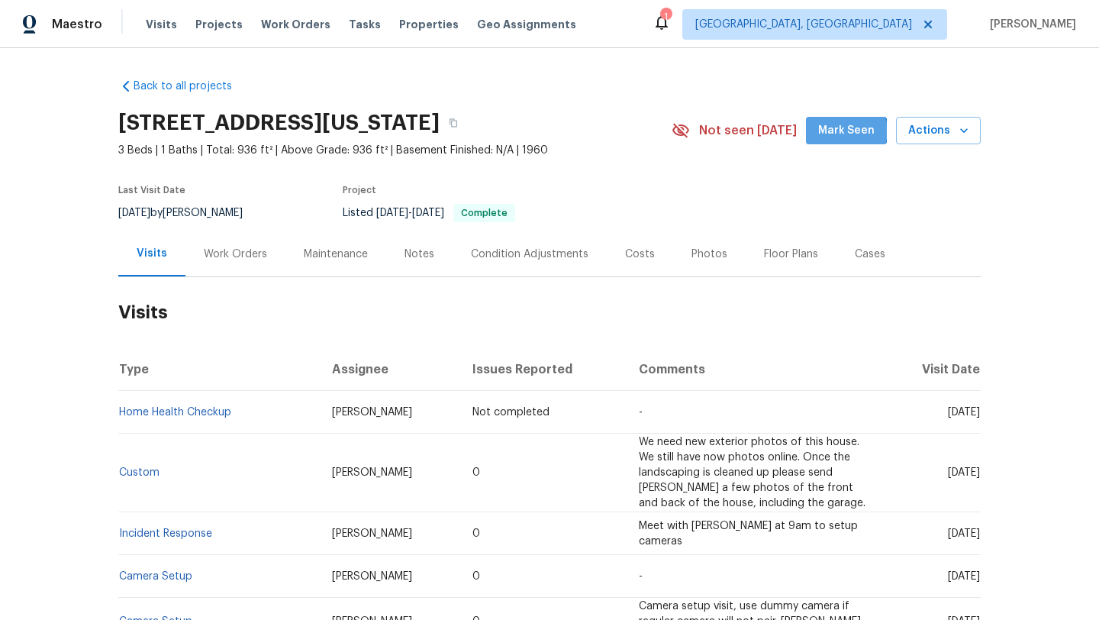
click at [851, 131] on span "Mark Seen" at bounding box center [846, 130] width 56 height 19
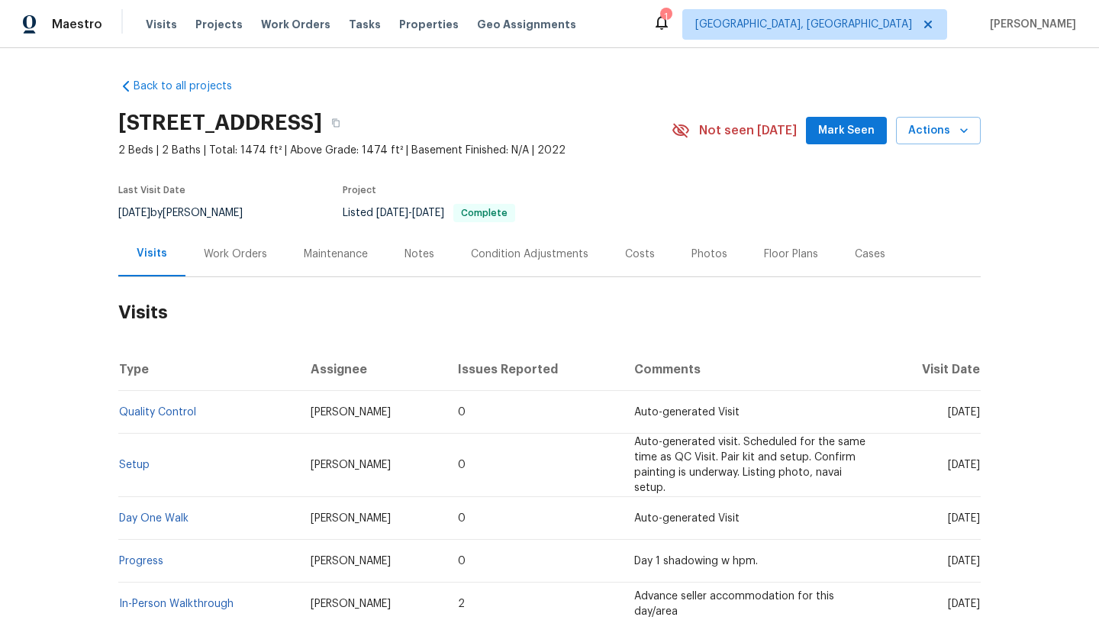
click at [829, 134] on span "Mark Seen" at bounding box center [846, 130] width 56 height 19
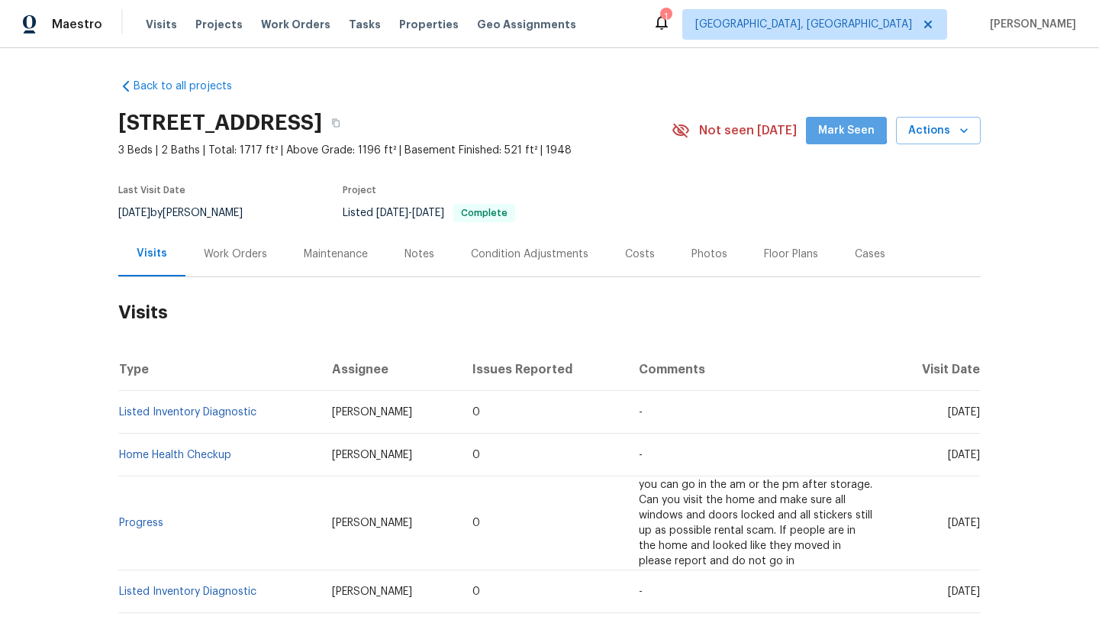
click at [842, 122] on span "Mark Seen" at bounding box center [846, 130] width 56 height 19
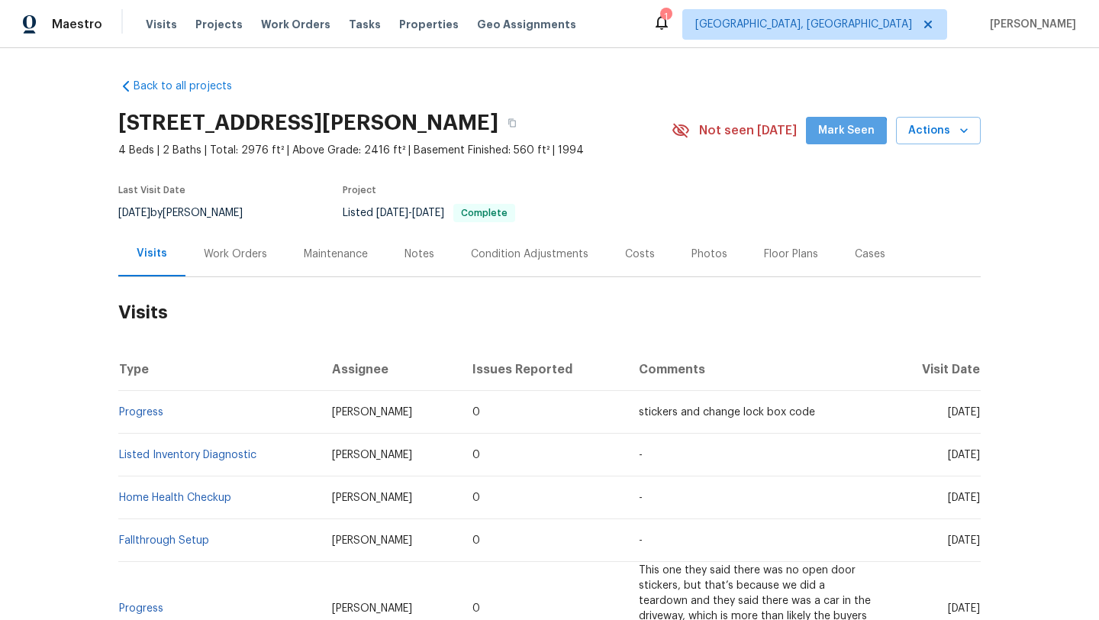
click at [841, 141] on button "Mark Seen" at bounding box center [846, 131] width 81 height 28
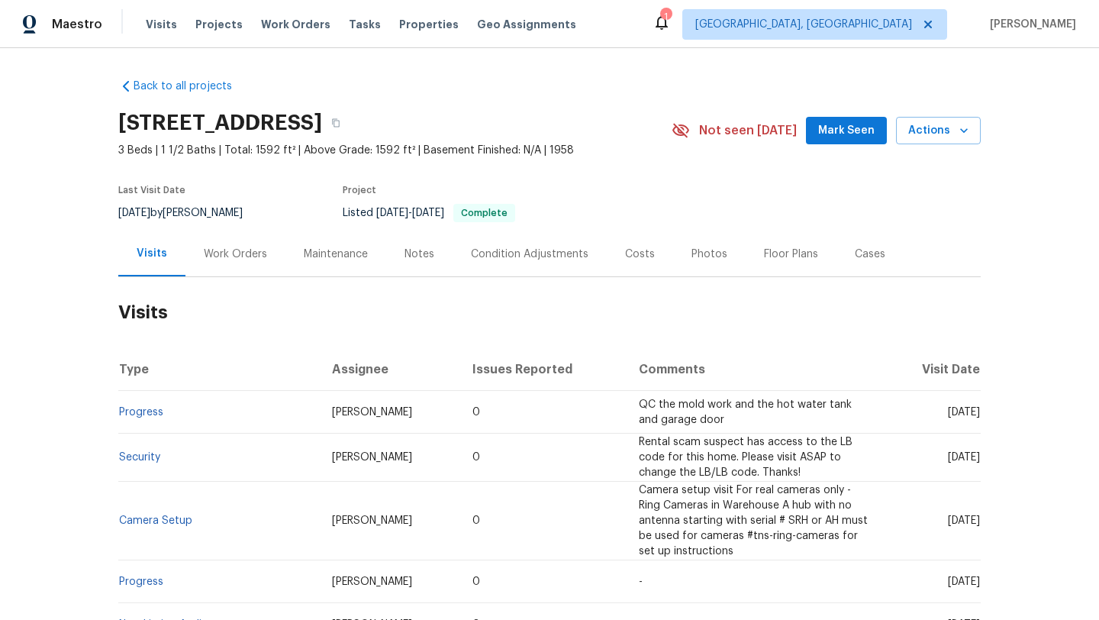
click at [830, 127] on span "Mark Seen" at bounding box center [846, 130] width 56 height 19
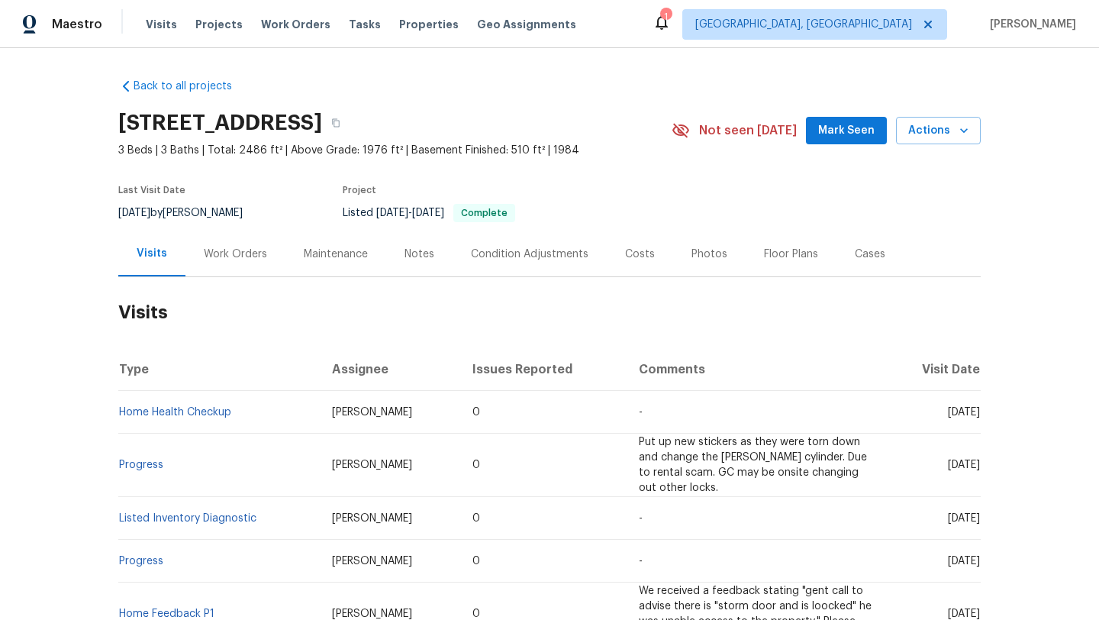
click at [842, 130] on span "Mark Seen" at bounding box center [846, 130] width 56 height 19
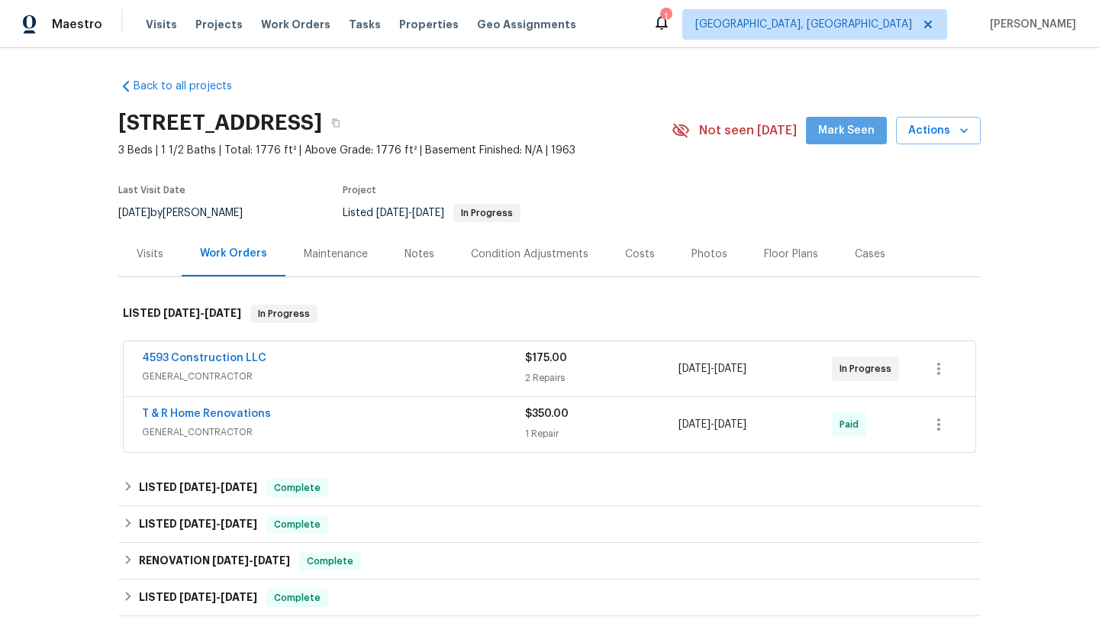
click at [854, 129] on span "Mark Seen" at bounding box center [846, 130] width 56 height 19
click at [159, 248] on div "Visits" at bounding box center [150, 253] width 27 height 15
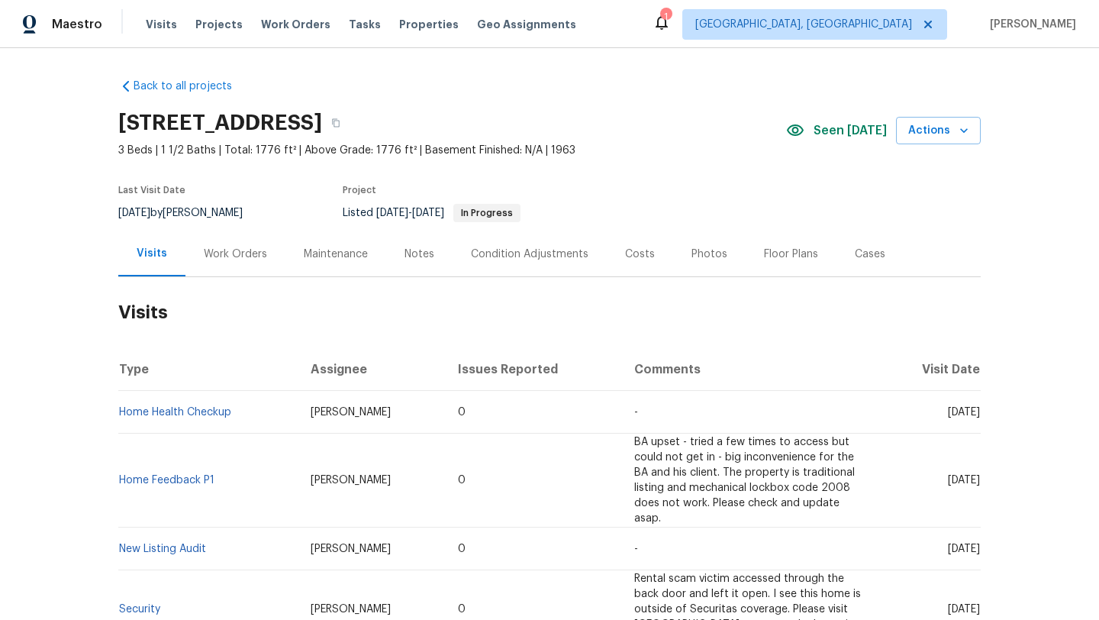
click at [237, 253] on div "Work Orders" at bounding box center [235, 253] width 63 height 15
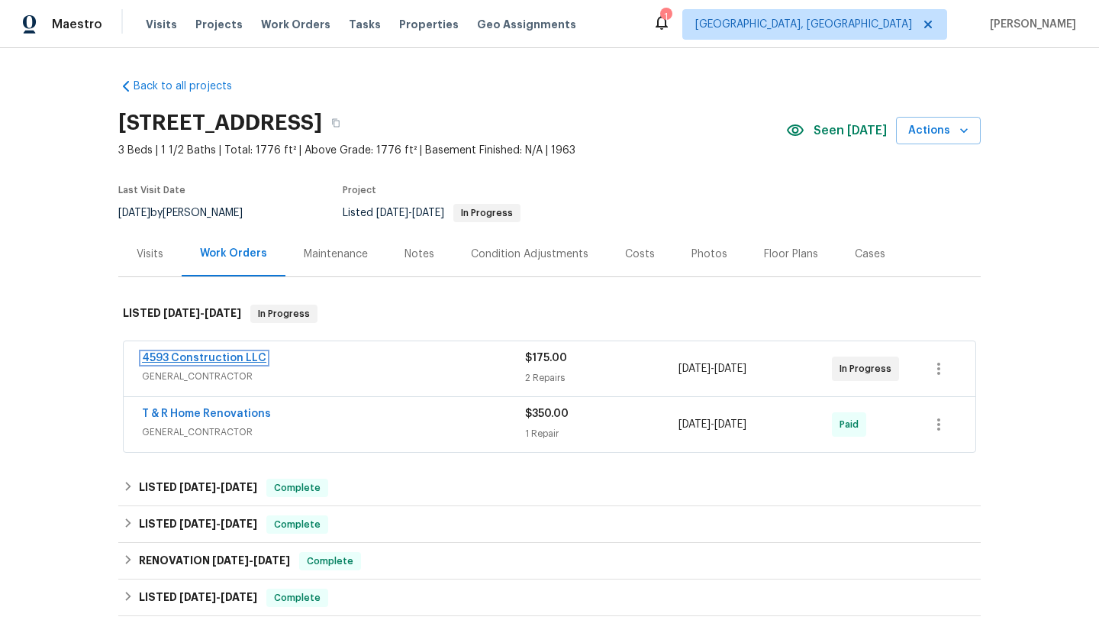
click at [171, 356] on link "4593 Construction LLC" at bounding box center [204, 358] width 124 height 11
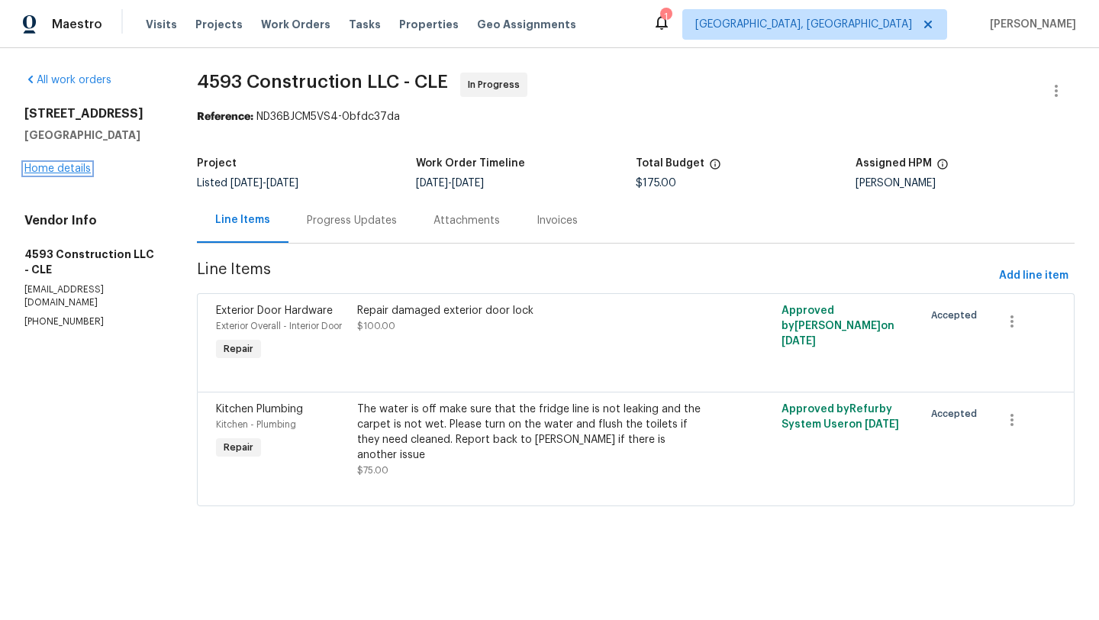
click at [80, 169] on link "Home details" at bounding box center [57, 168] width 66 height 11
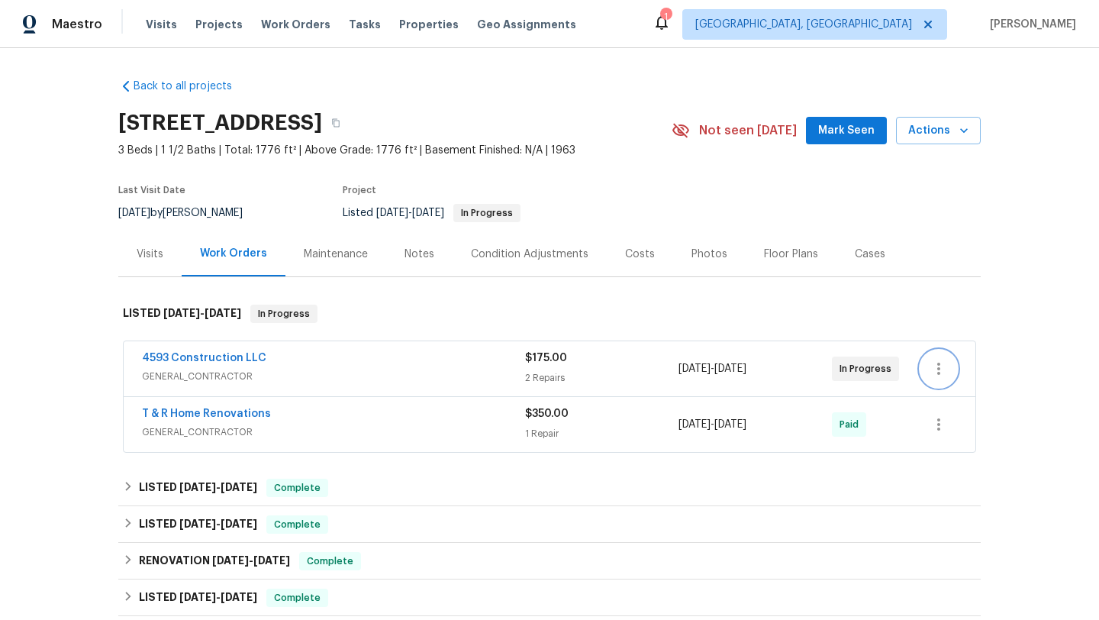
click at [949, 368] on button "button" at bounding box center [938, 368] width 37 height 37
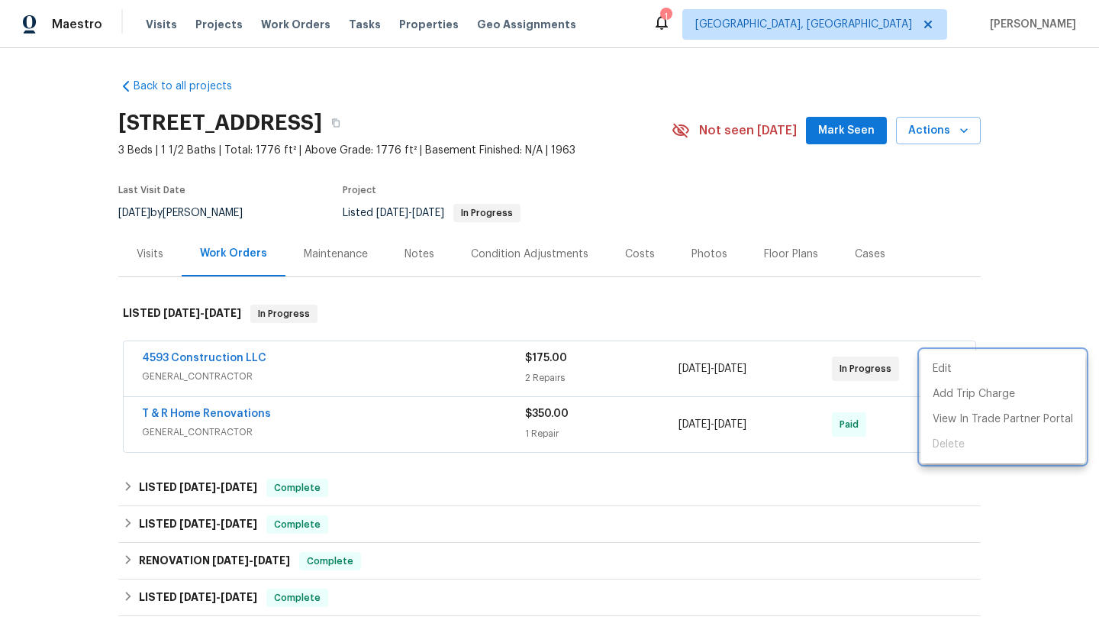
click at [778, 272] on div at bounding box center [549, 310] width 1099 height 620
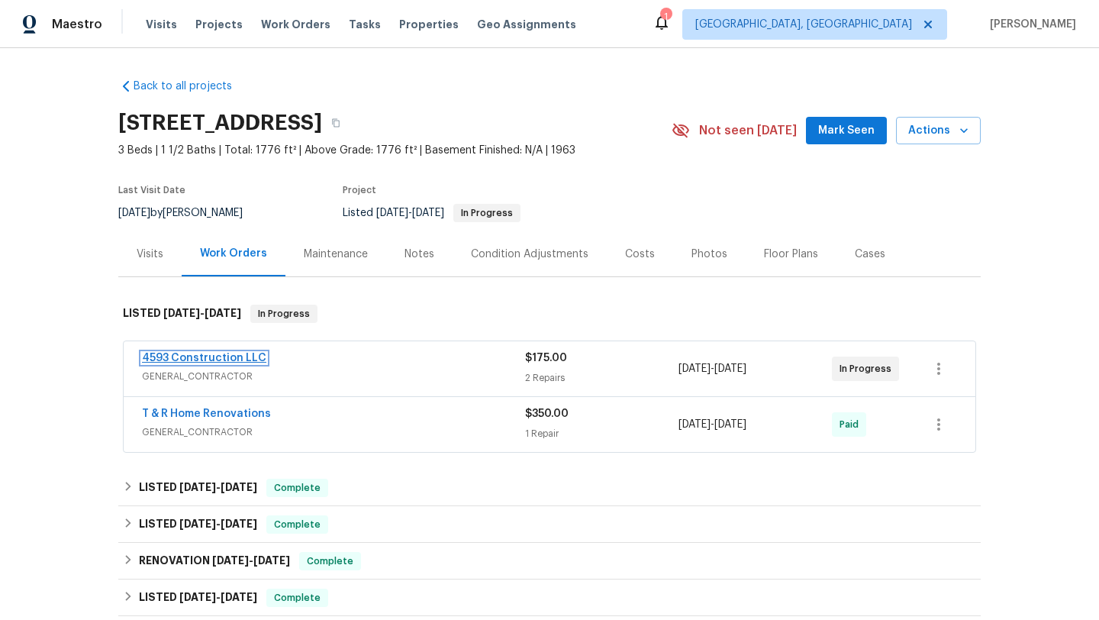
click at [227, 354] on link "4593 Construction LLC" at bounding box center [204, 358] width 124 height 11
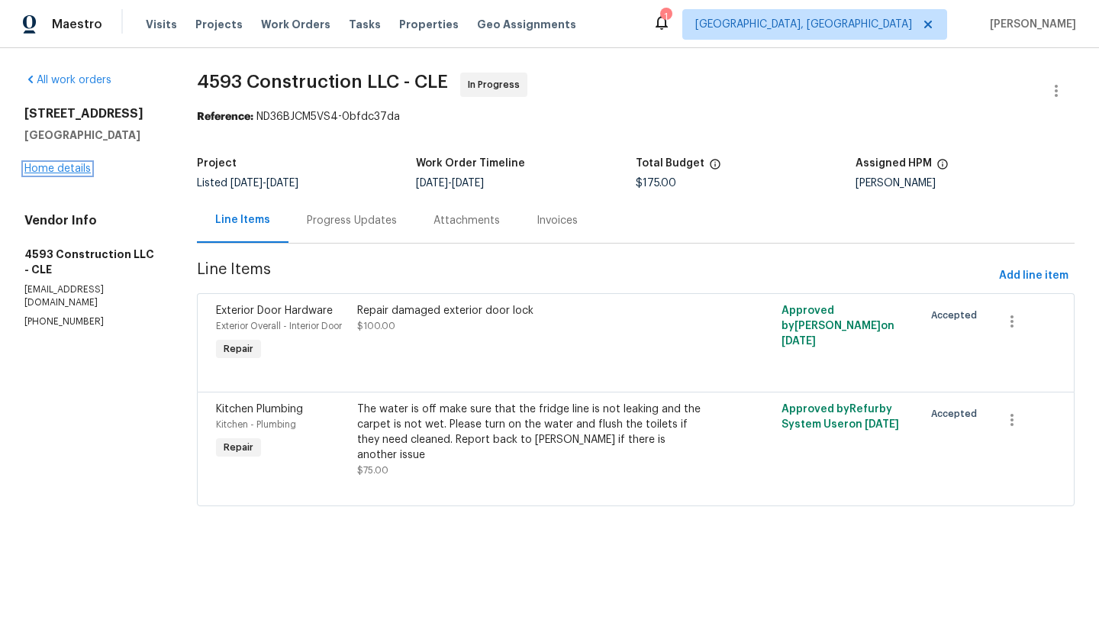
click at [66, 169] on link "Home details" at bounding box center [57, 168] width 66 height 11
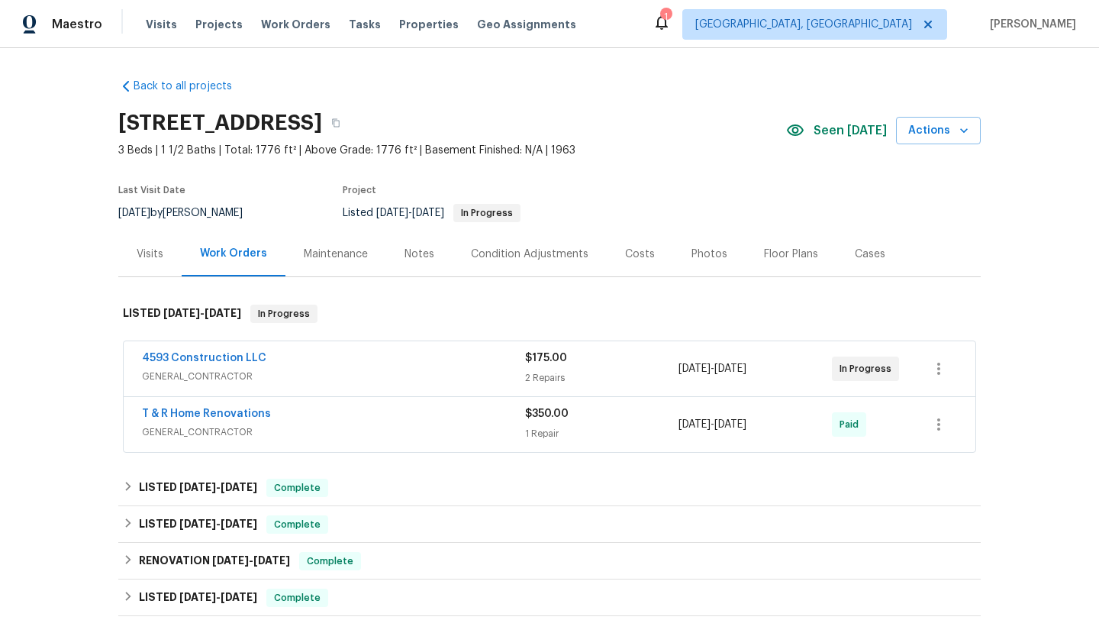
click at [154, 247] on div "Visits" at bounding box center [150, 253] width 27 height 15
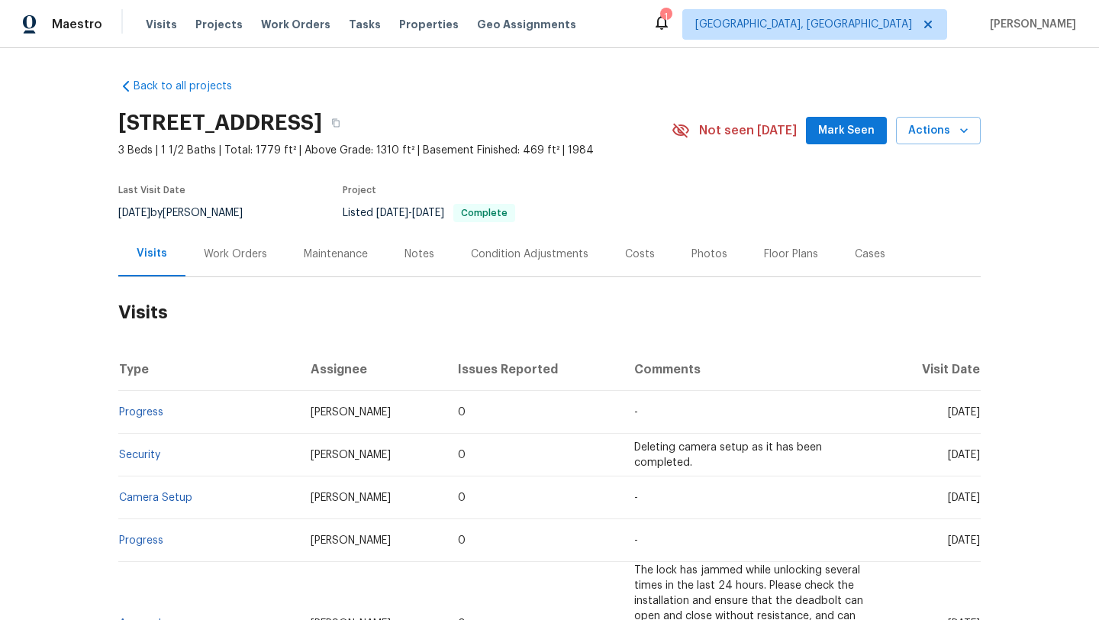
click at [846, 134] on span "Mark Seen" at bounding box center [846, 130] width 56 height 19
click at [237, 256] on div "Work Orders" at bounding box center [235, 253] width 63 height 15
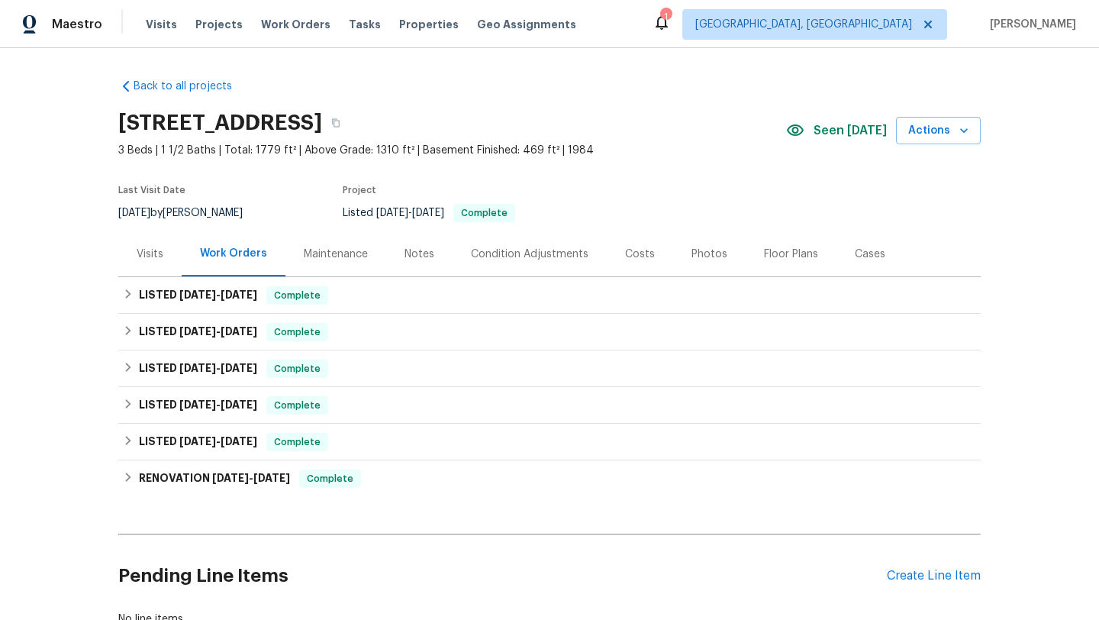
click at [147, 246] on div "Visits" at bounding box center [150, 253] width 27 height 15
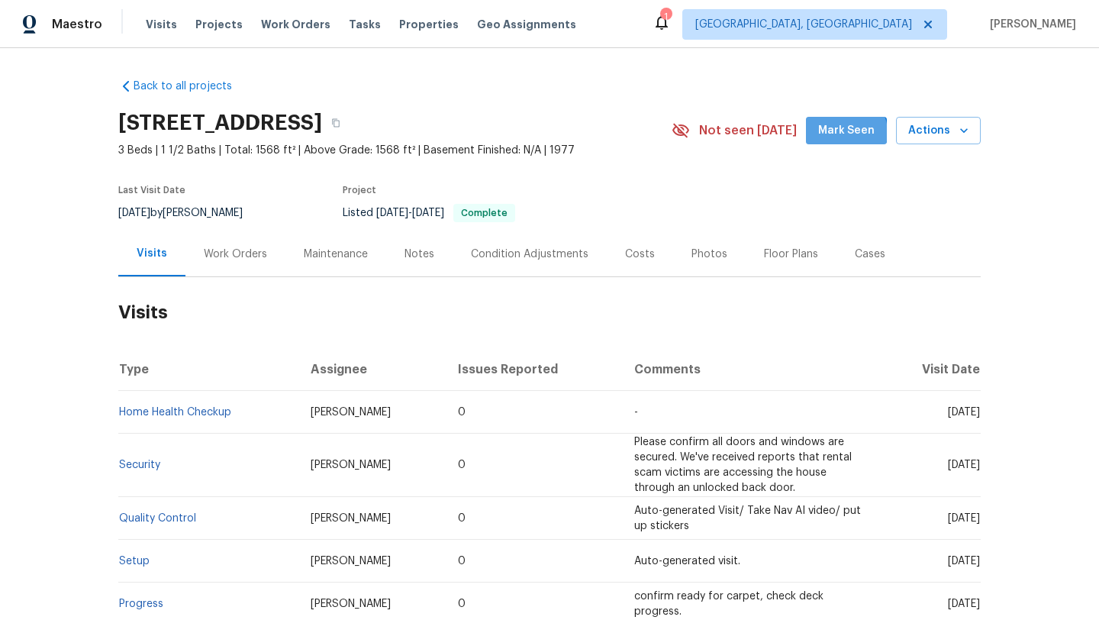
click at [850, 133] on span "Mark Seen" at bounding box center [846, 130] width 56 height 19
click at [240, 250] on div "Work Orders" at bounding box center [235, 253] width 63 height 15
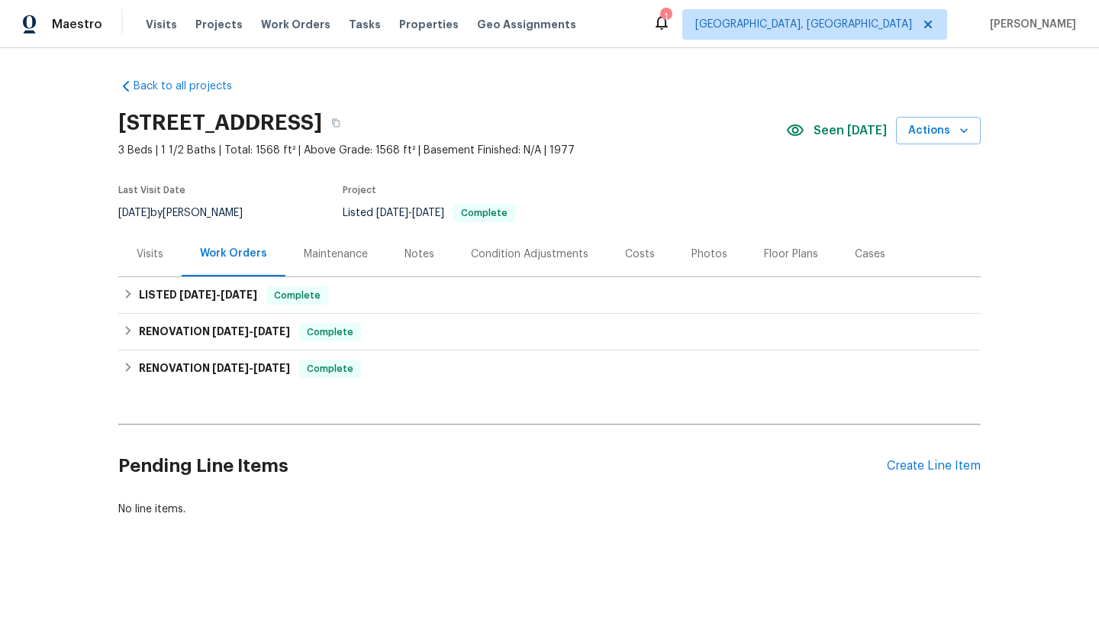
click at [126, 256] on div "Visits" at bounding box center [149, 253] width 63 height 45
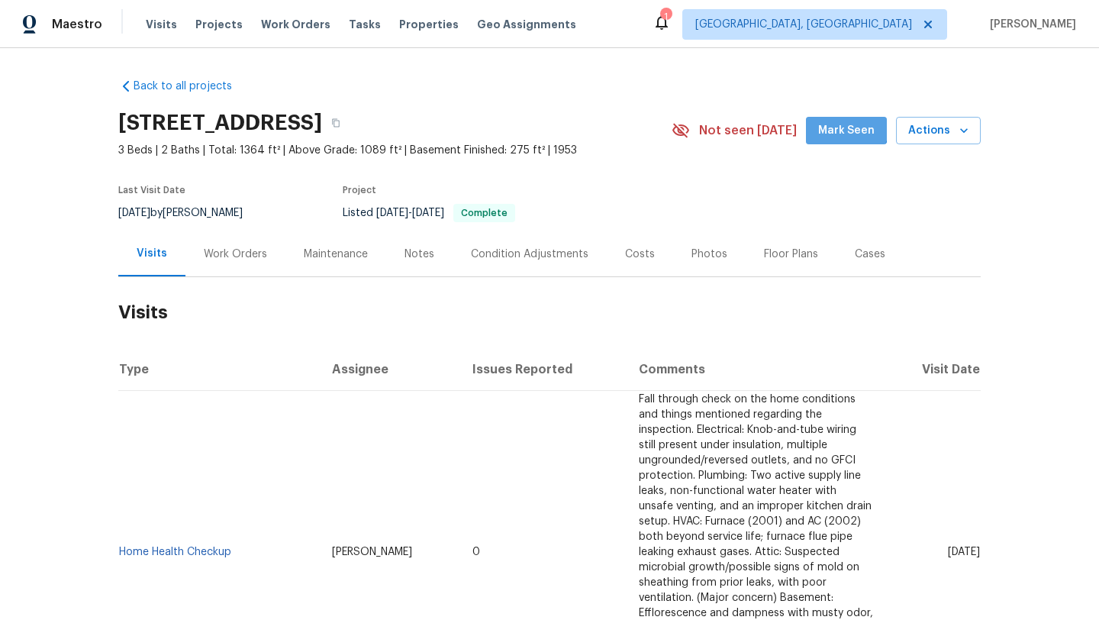
click at [846, 126] on span "Mark Seen" at bounding box center [846, 130] width 56 height 19
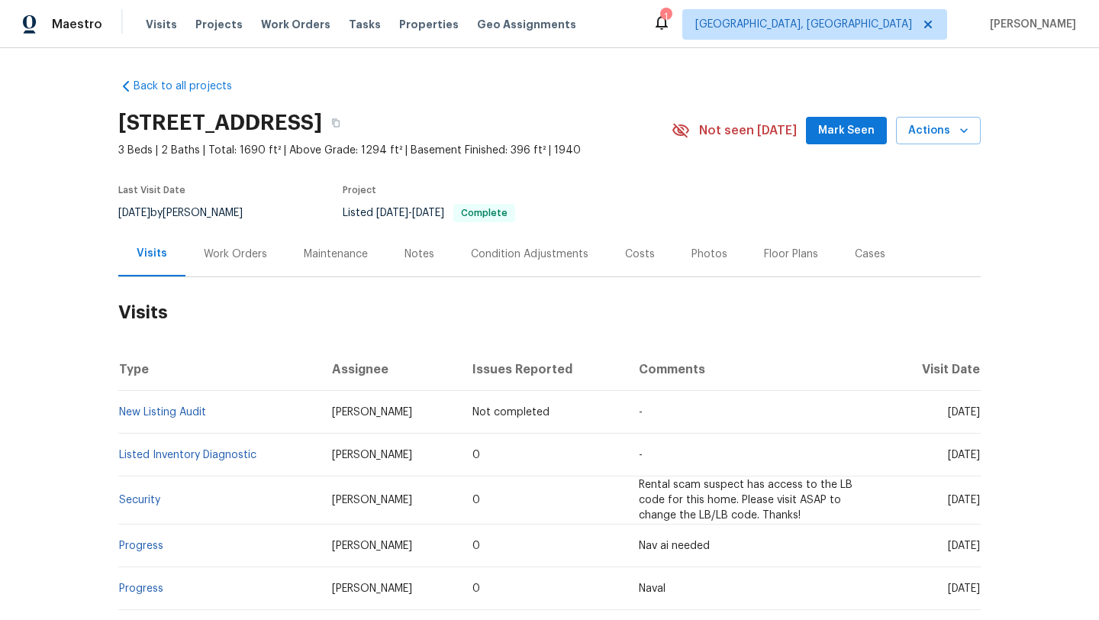
click at [844, 137] on span "Mark Seen" at bounding box center [846, 130] width 56 height 19
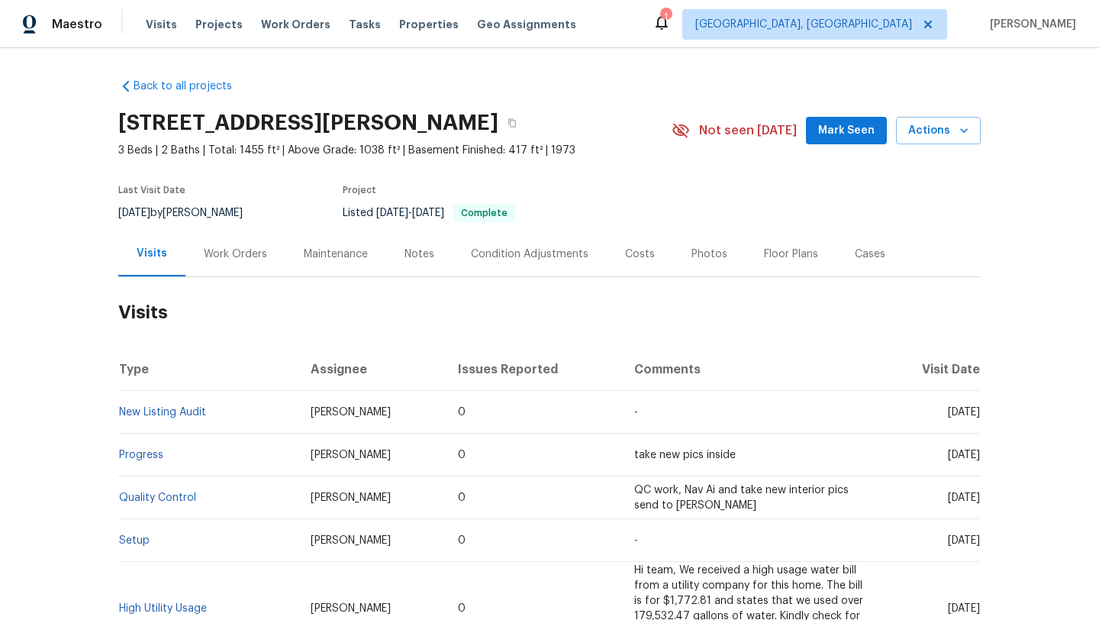
click at [836, 138] on span "Mark Seen" at bounding box center [846, 130] width 56 height 19
click at [633, 246] on div "Costs" at bounding box center [640, 253] width 30 height 15
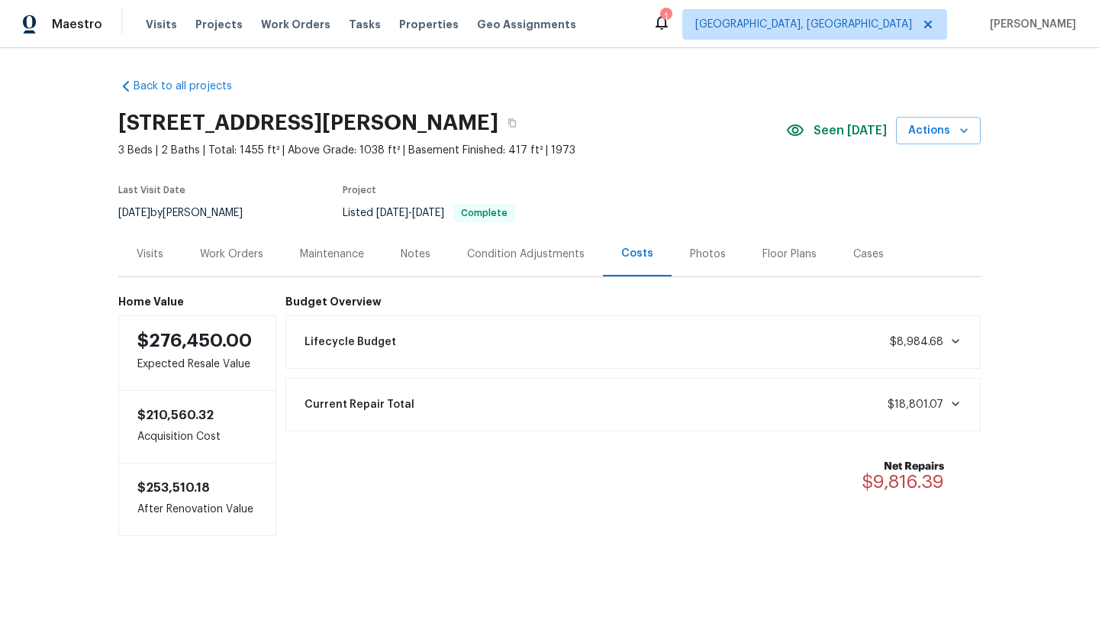
click at [158, 254] on div "Visits" at bounding box center [150, 253] width 27 height 15
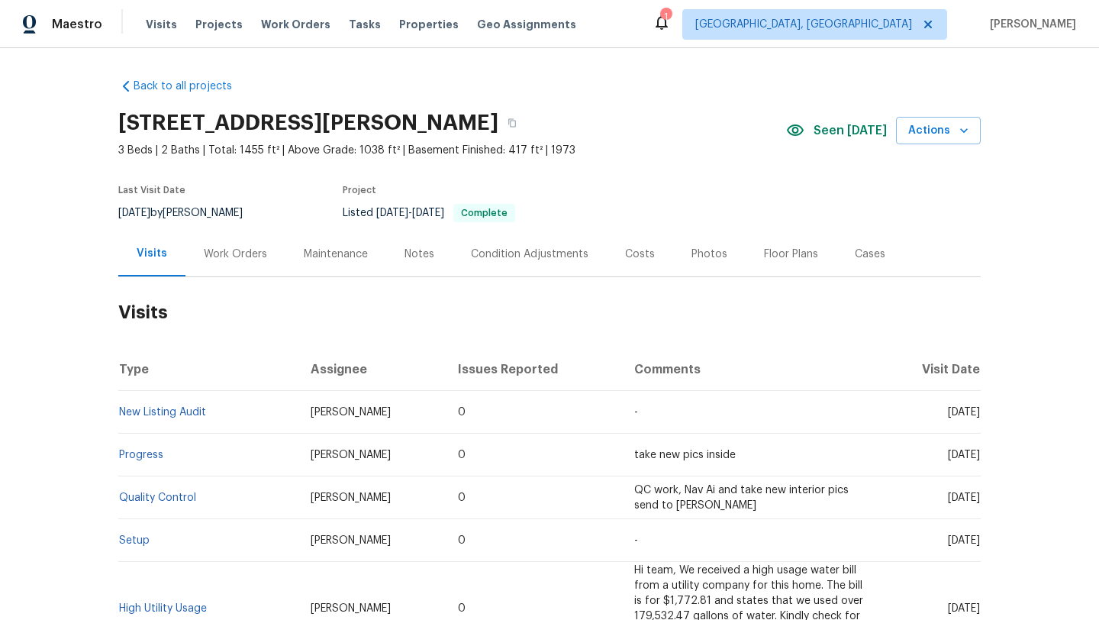
click at [697, 257] on div "Photos" at bounding box center [709, 253] width 36 height 15
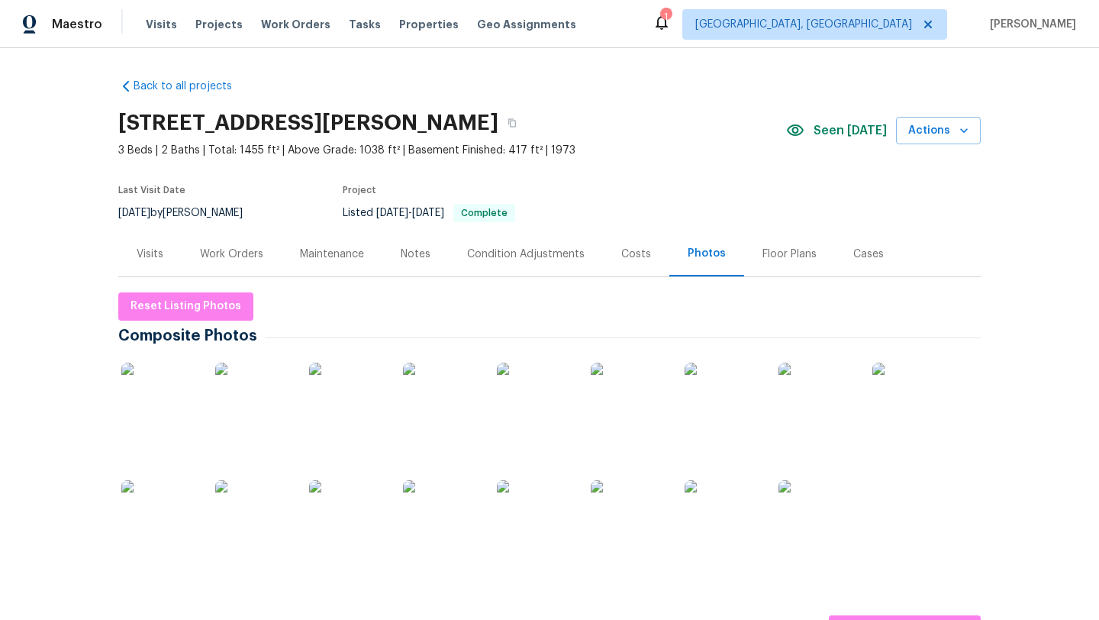
click at [629, 403] on img at bounding box center [629, 400] width 76 height 76
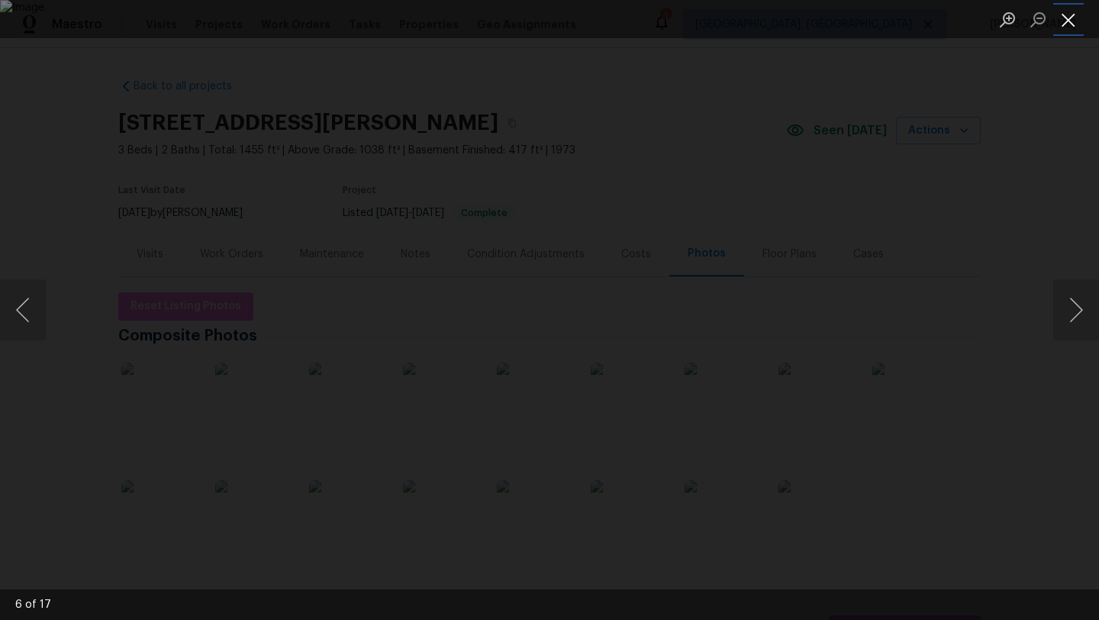
click at [1066, 25] on button "Close lightbox" at bounding box center [1068, 19] width 31 height 27
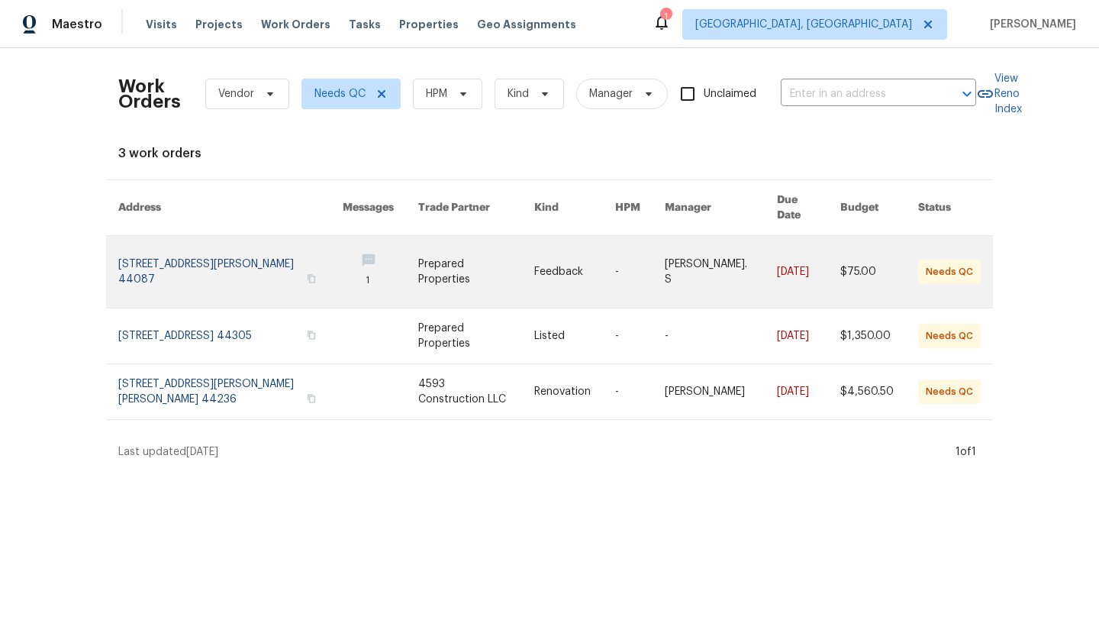
click at [208, 253] on link at bounding box center [230, 272] width 224 height 72
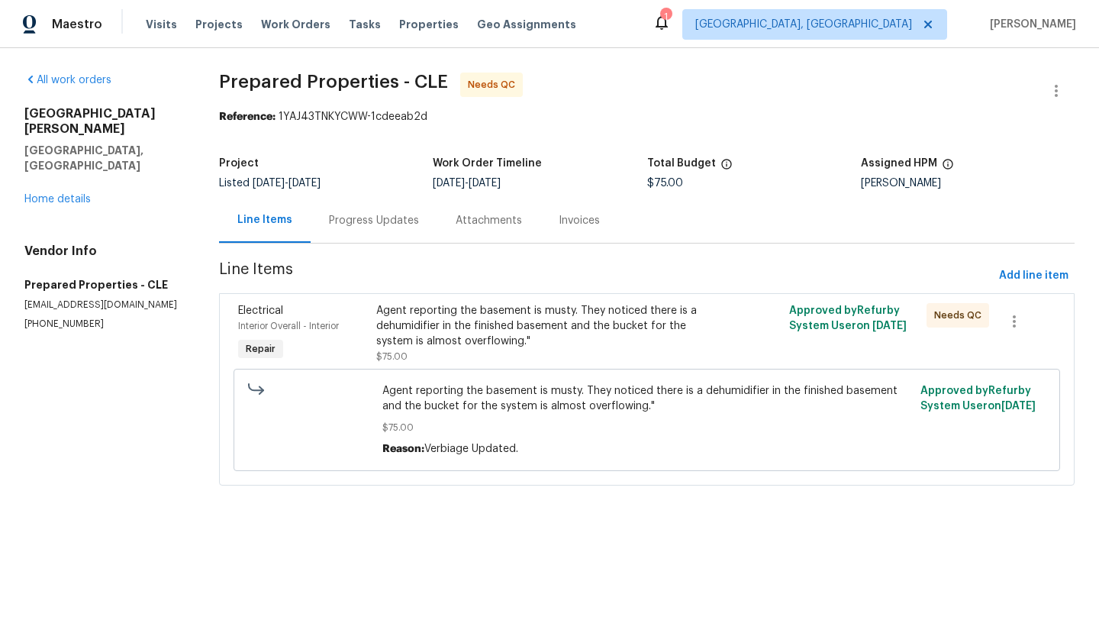
click at [512, 317] on div "Agent reporting the basement is musty. They noticed there is a dehumidifier in …" at bounding box center [543, 326] width 335 height 46
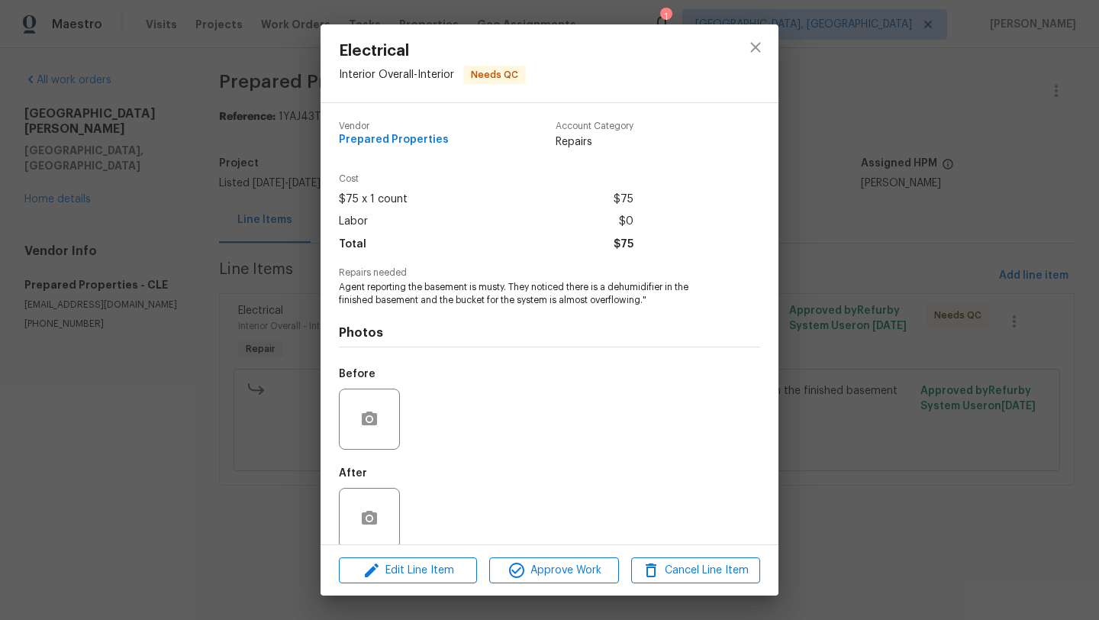
scroll to position [20, 0]
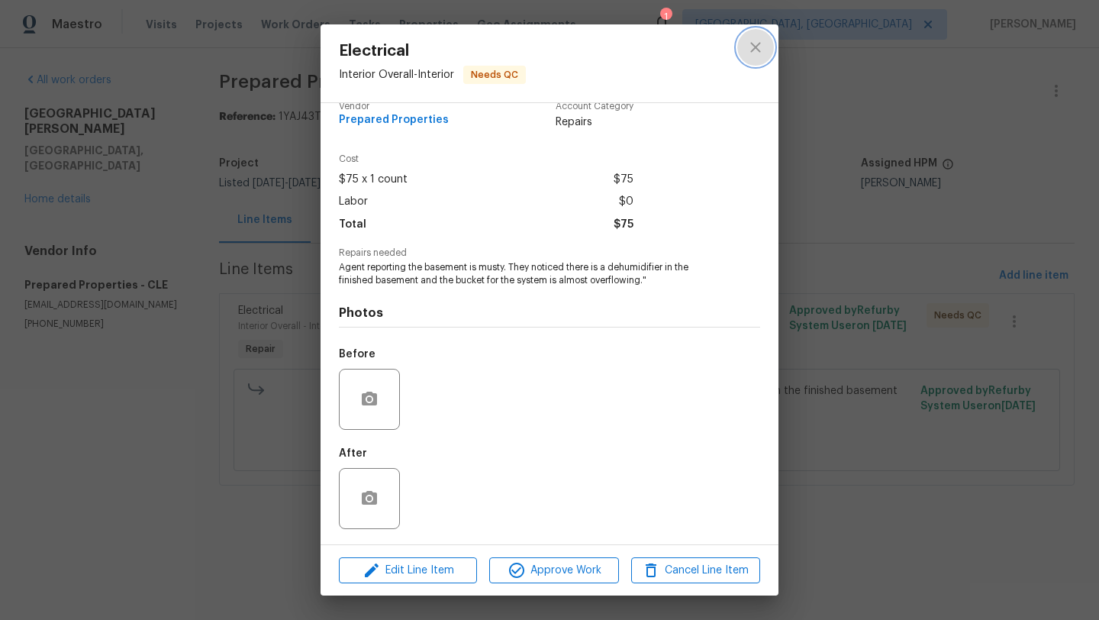
click at [751, 46] on icon "close" at bounding box center [755, 47] width 18 height 18
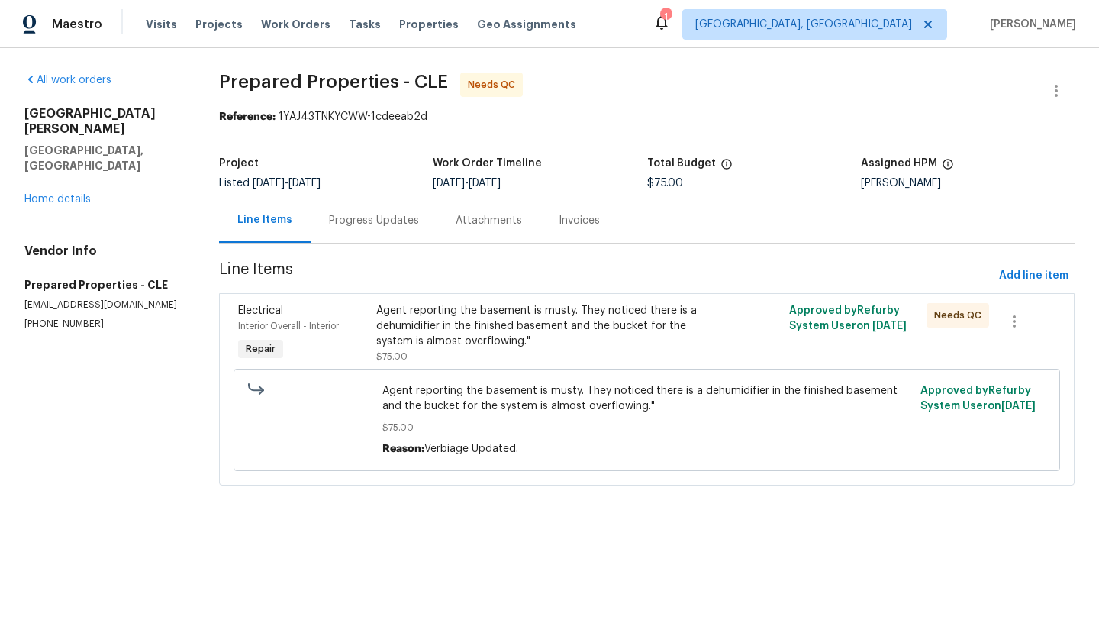
click at [527, 311] on div "Agent reporting the basement is musty. They noticed there is a dehumidifier in …" at bounding box center [543, 326] width 335 height 46
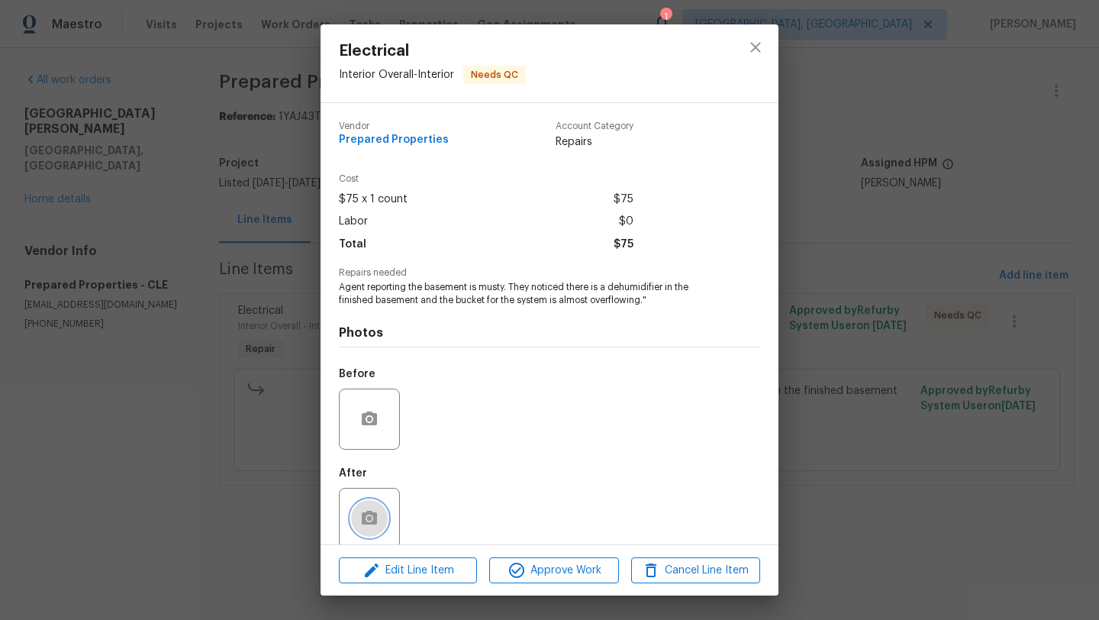
click at [379, 503] on button "button" at bounding box center [369, 518] width 37 height 37
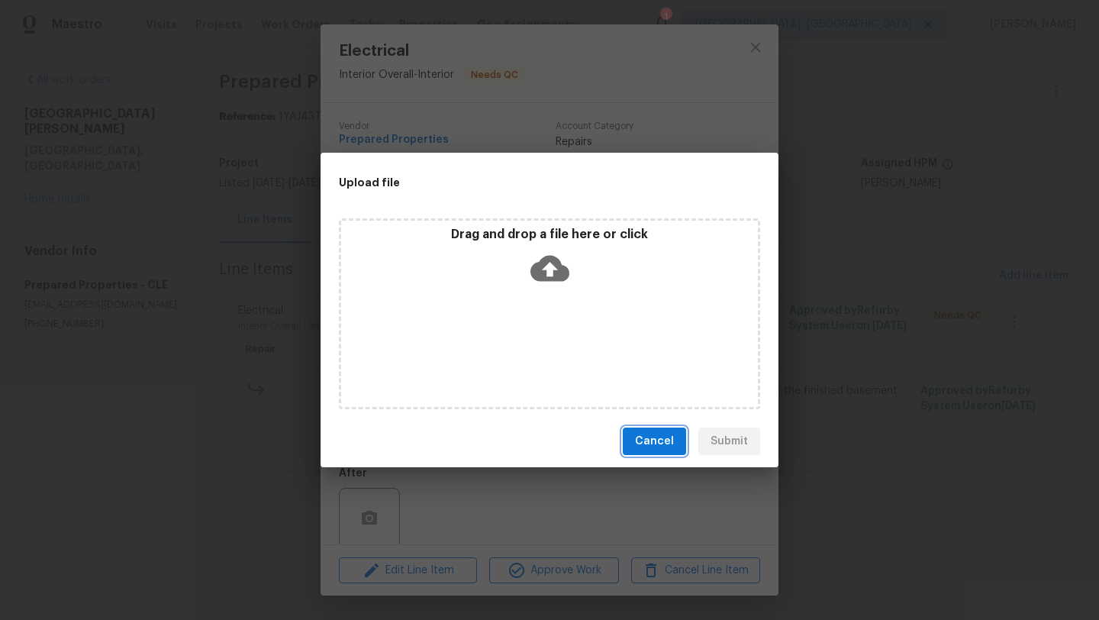
click at [652, 439] on span "Cancel" at bounding box center [654, 441] width 39 height 19
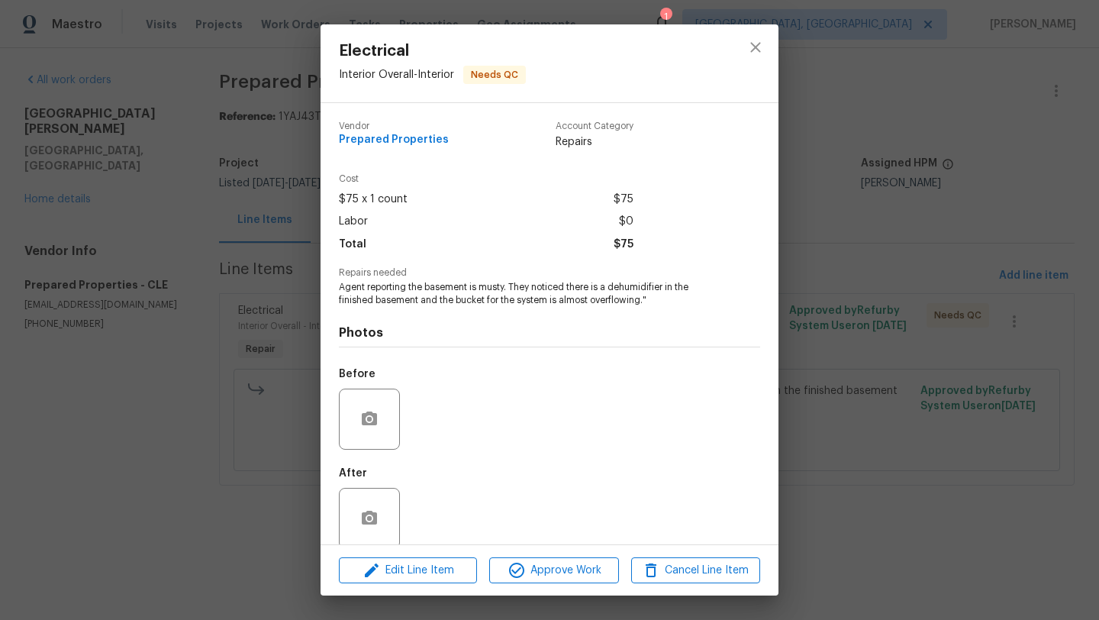
click at [611, 472] on div "After" at bounding box center [549, 508] width 421 height 99
click at [751, 48] on icon "close" at bounding box center [755, 47] width 18 height 18
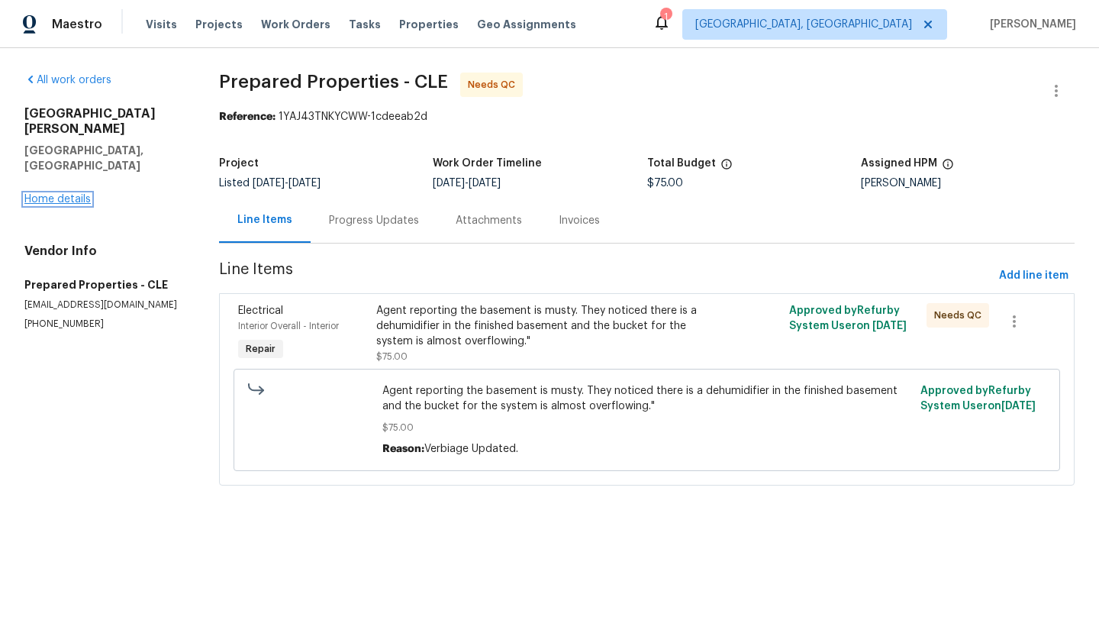
click at [64, 194] on link "Home details" at bounding box center [57, 199] width 66 height 11
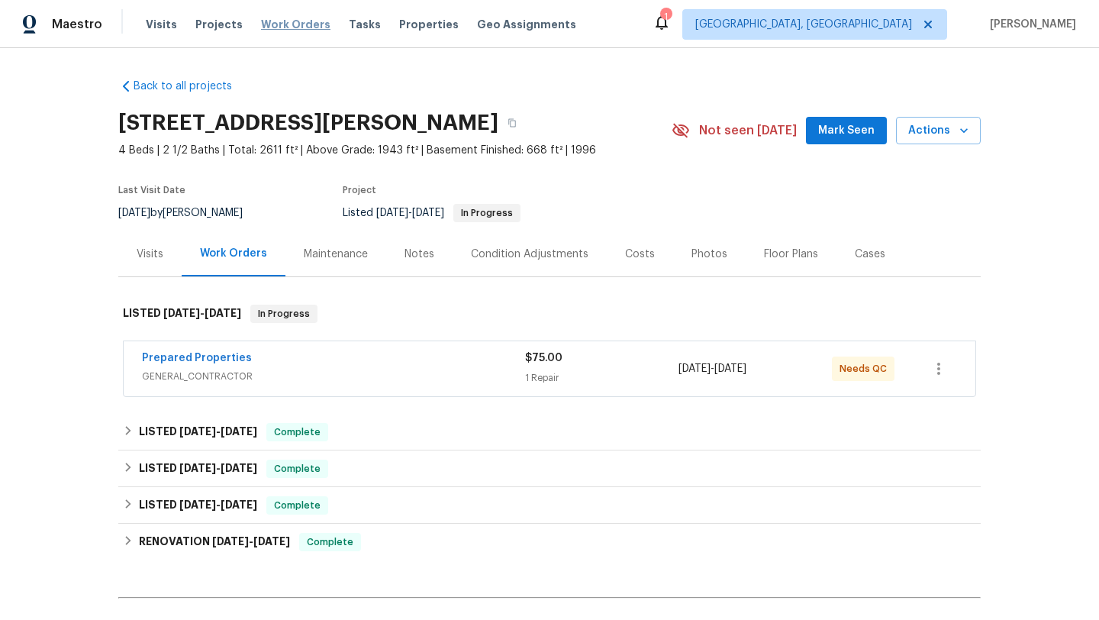
click at [295, 19] on span "Work Orders" at bounding box center [295, 24] width 69 height 15
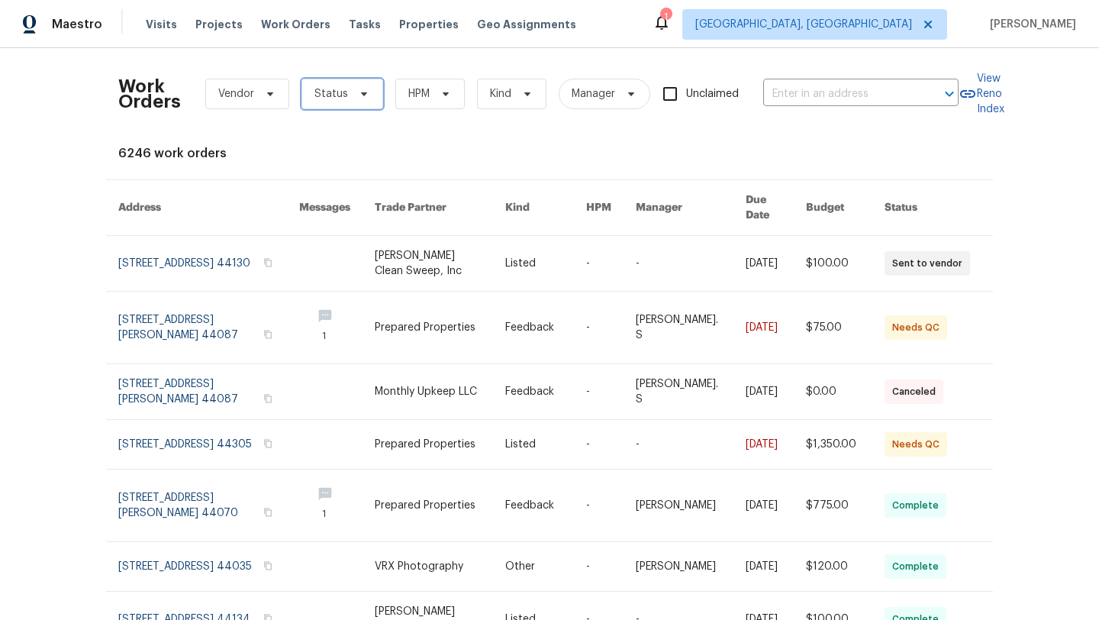
click at [330, 104] on span "Status" at bounding box center [342, 94] width 82 height 31
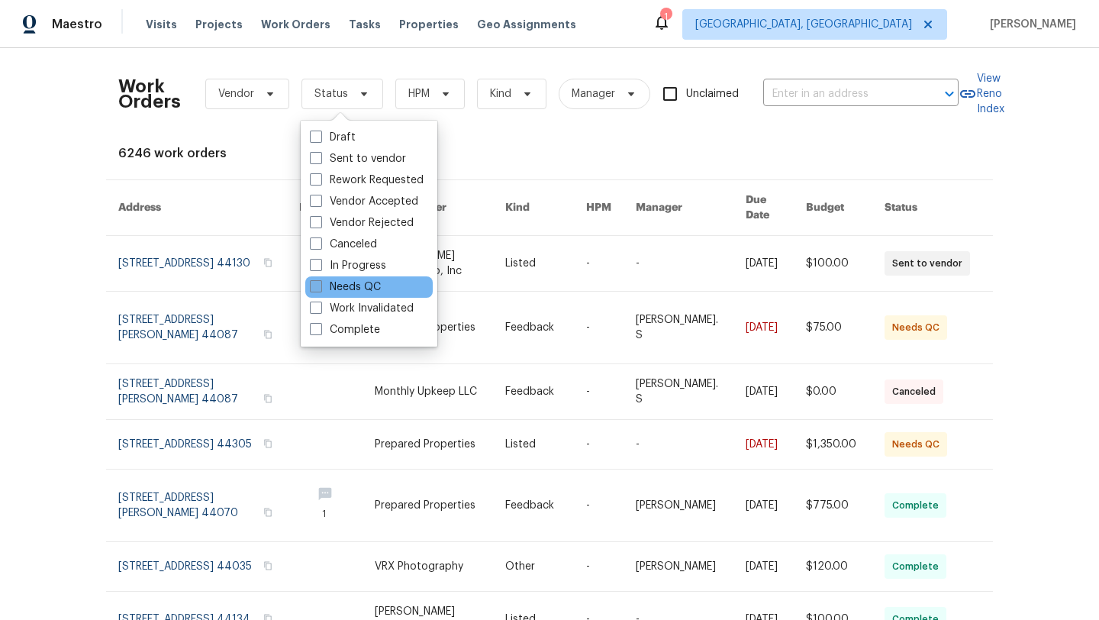
click at [343, 283] on label "Needs QC" at bounding box center [345, 286] width 71 height 15
click at [320, 283] on input "Needs QC" at bounding box center [315, 284] width 10 height 10
checkbox input "true"
